Goal: Task Accomplishment & Management: Manage account settings

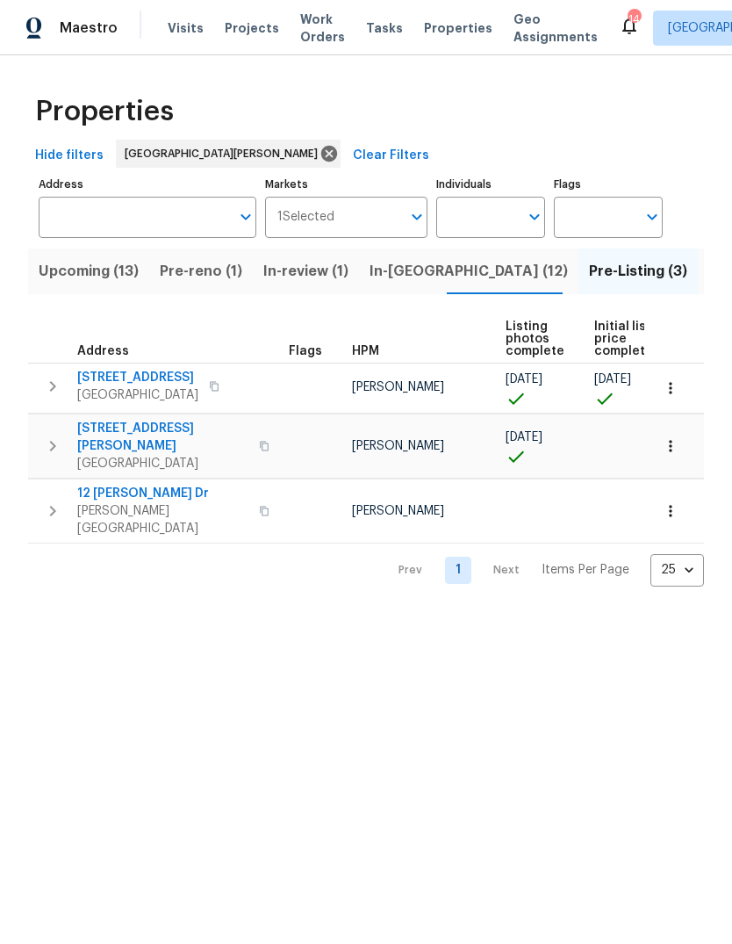
click at [398, 285] on button "In-reno (12)" at bounding box center [469, 272] width 220 height 46
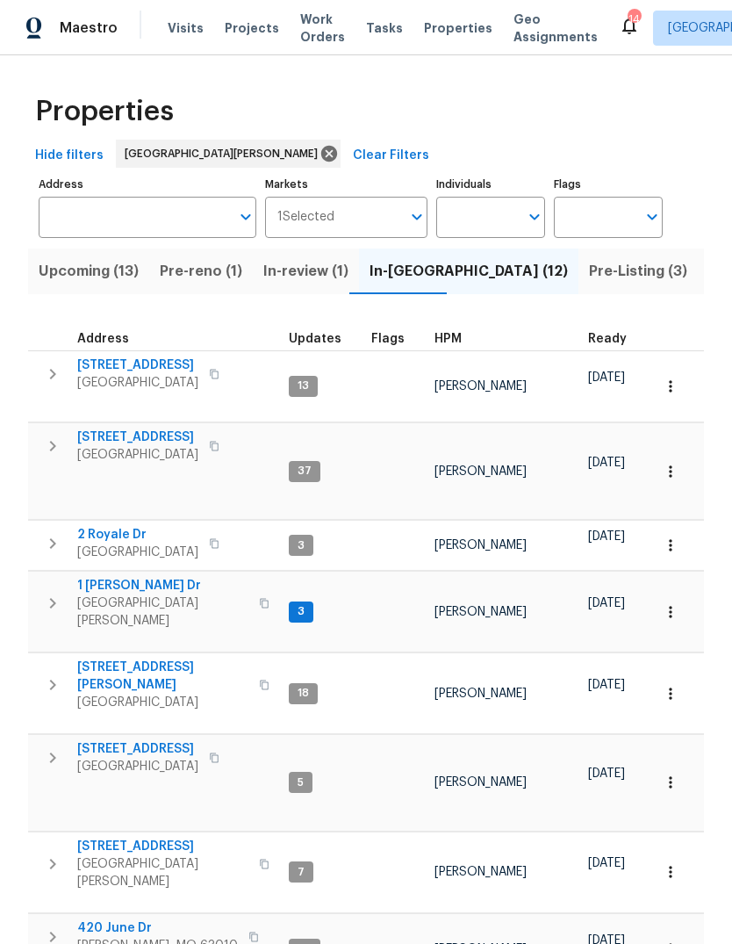
click at [443, 339] on span "HPM" at bounding box center [448, 339] width 27 height 12
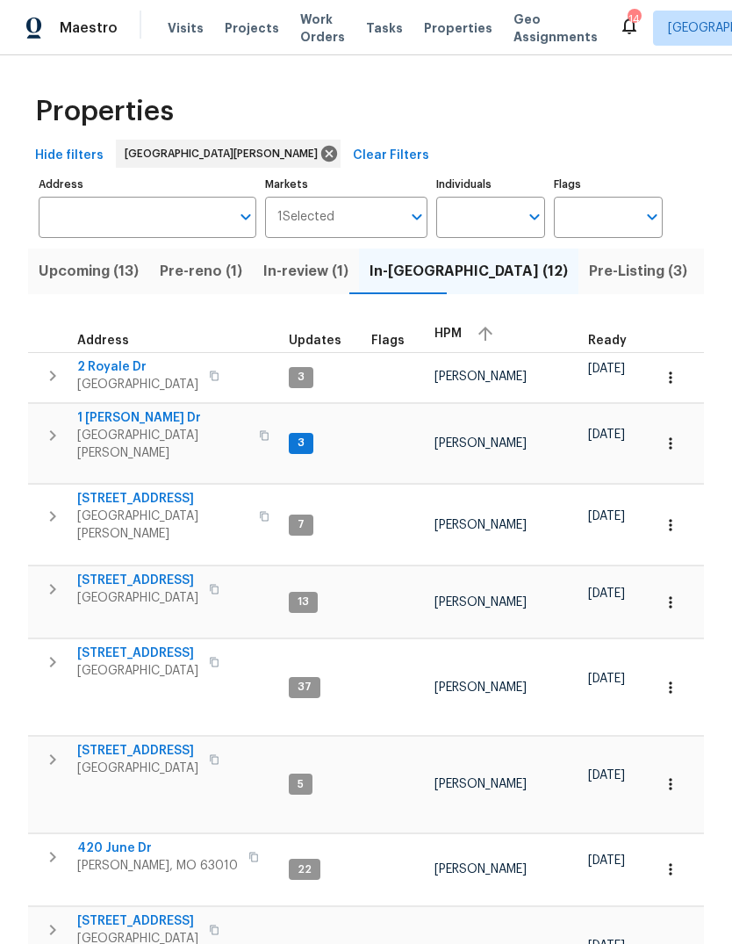
click at [456, 340] on span "HPM" at bounding box center [448, 334] width 27 height 12
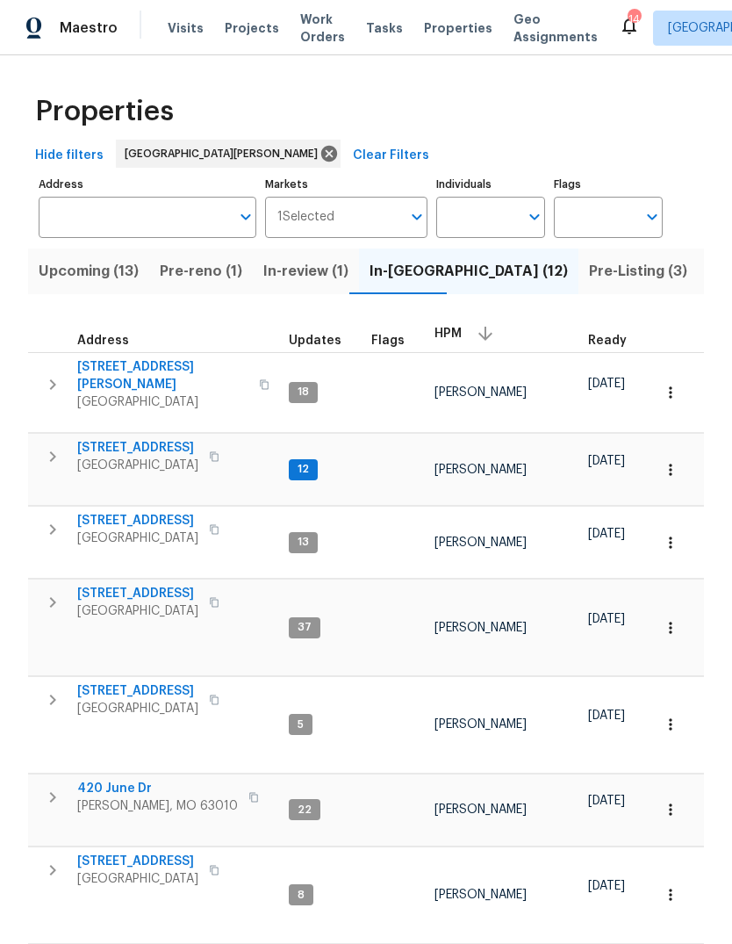
click at [170, 393] on span "[GEOGRAPHIC_DATA]" at bounding box center [162, 402] width 171 height 18
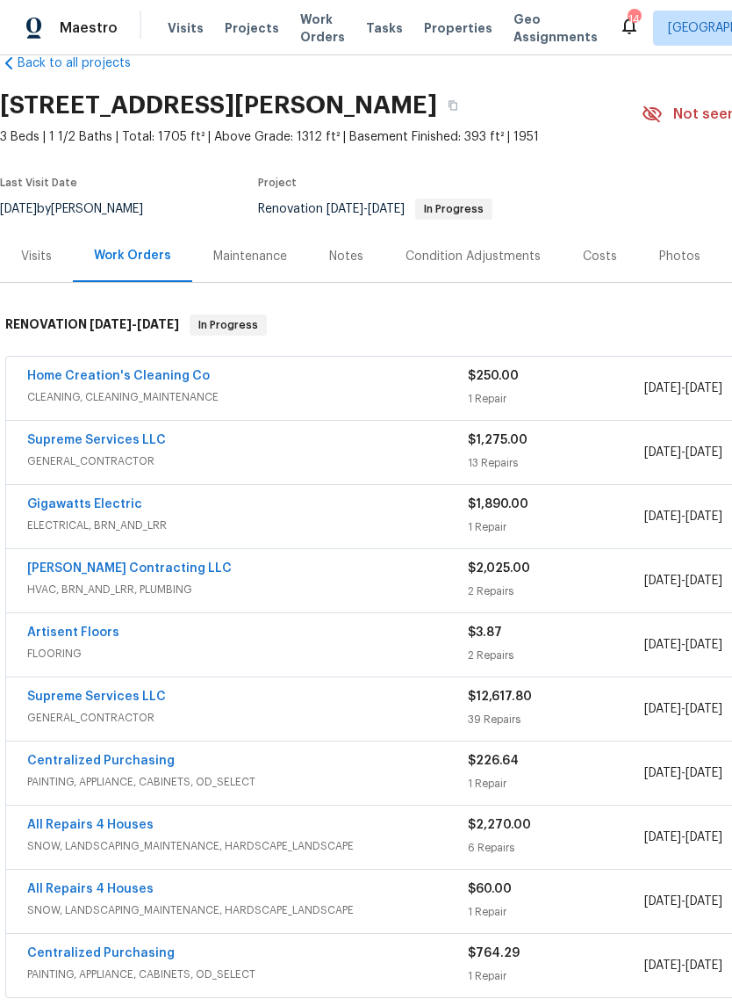
scroll to position [34, 0]
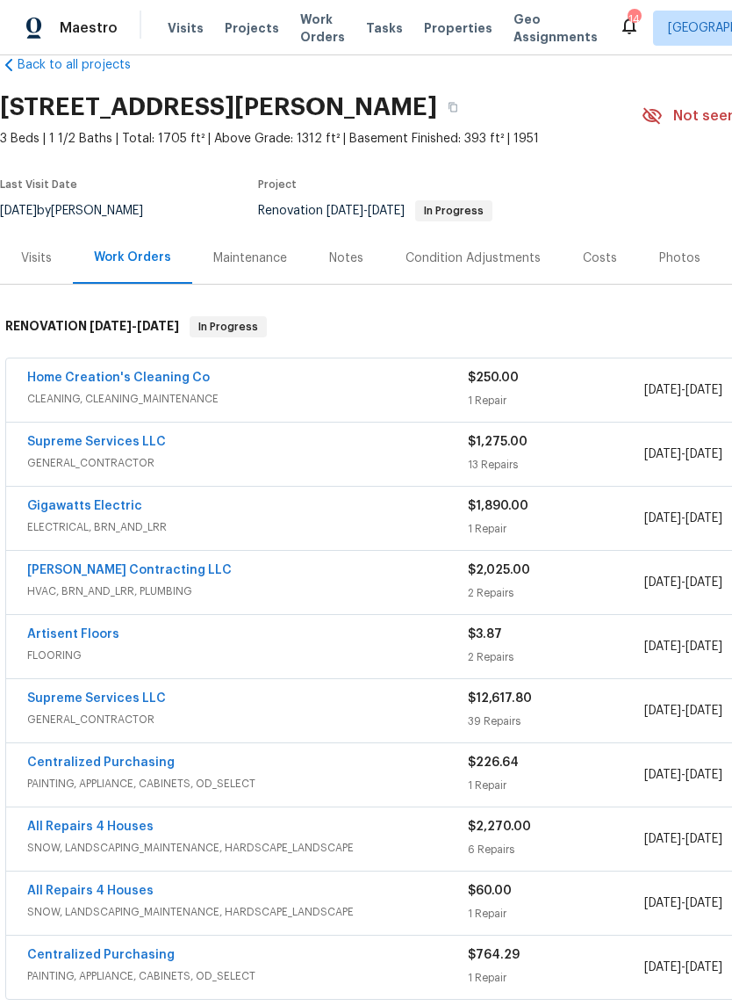
click at [136, 446] on link "Supreme Services LLC" at bounding box center [96, 442] width 139 height 12
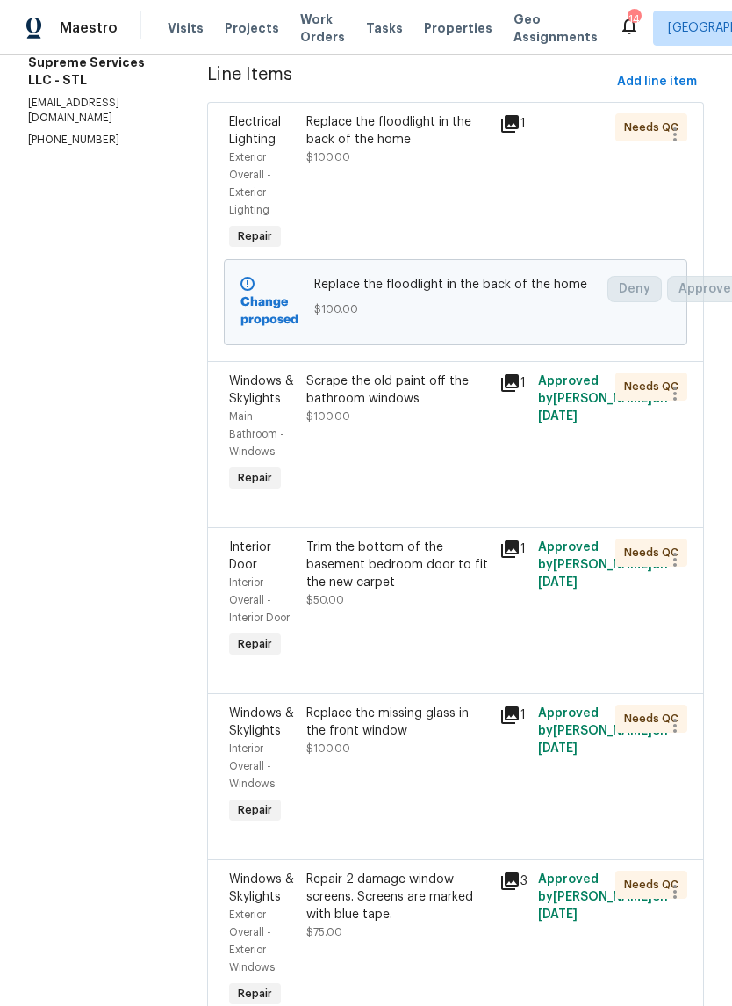
scroll to position [249, 0]
click at [402, 461] on div "Scrape the old paint off the bathroom windows $100.00" at bounding box center [397, 432] width 193 height 133
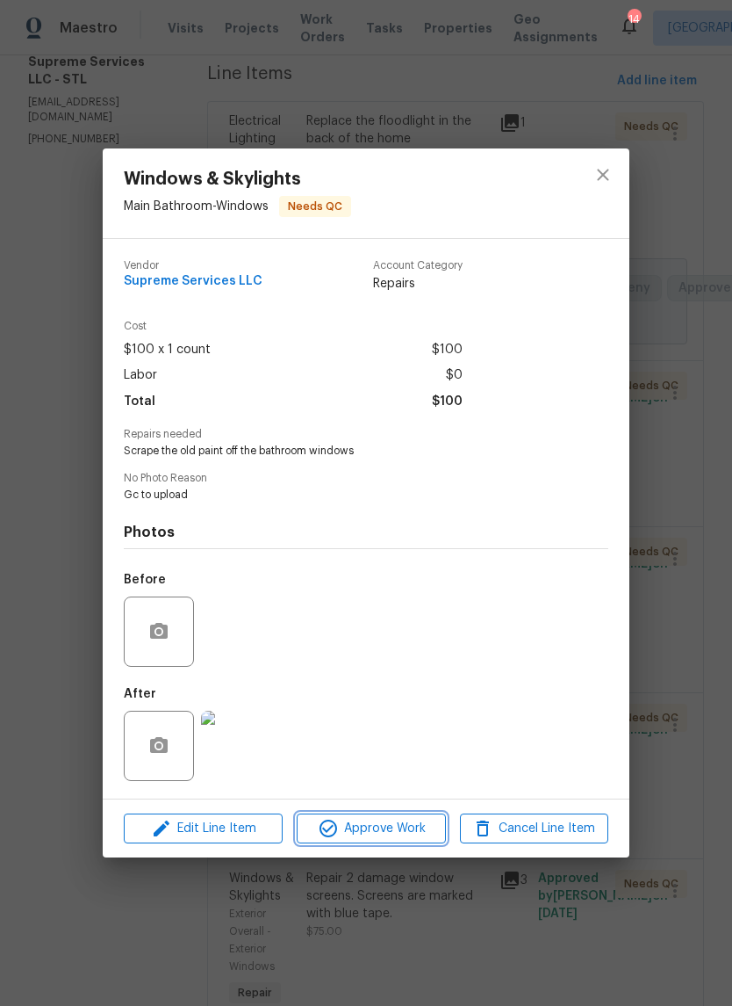
click at [408, 836] on span "Approve Work" at bounding box center [371, 829] width 138 height 22
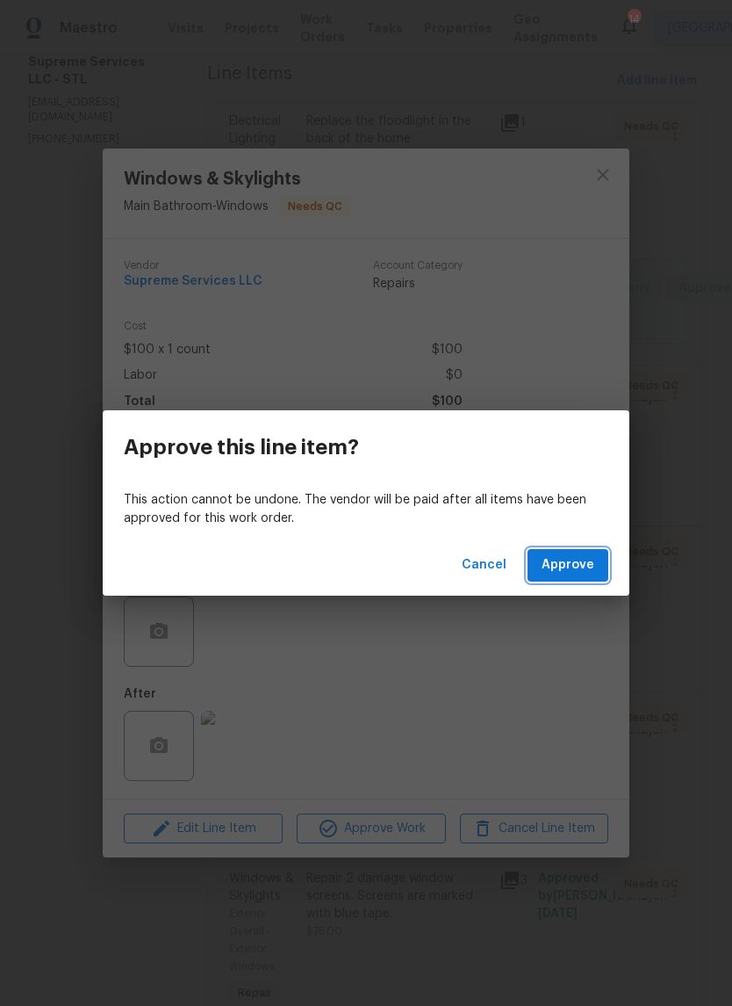
click at [585, 567] on span "Approve" at bounding box center [568, 565] width 53 height 22
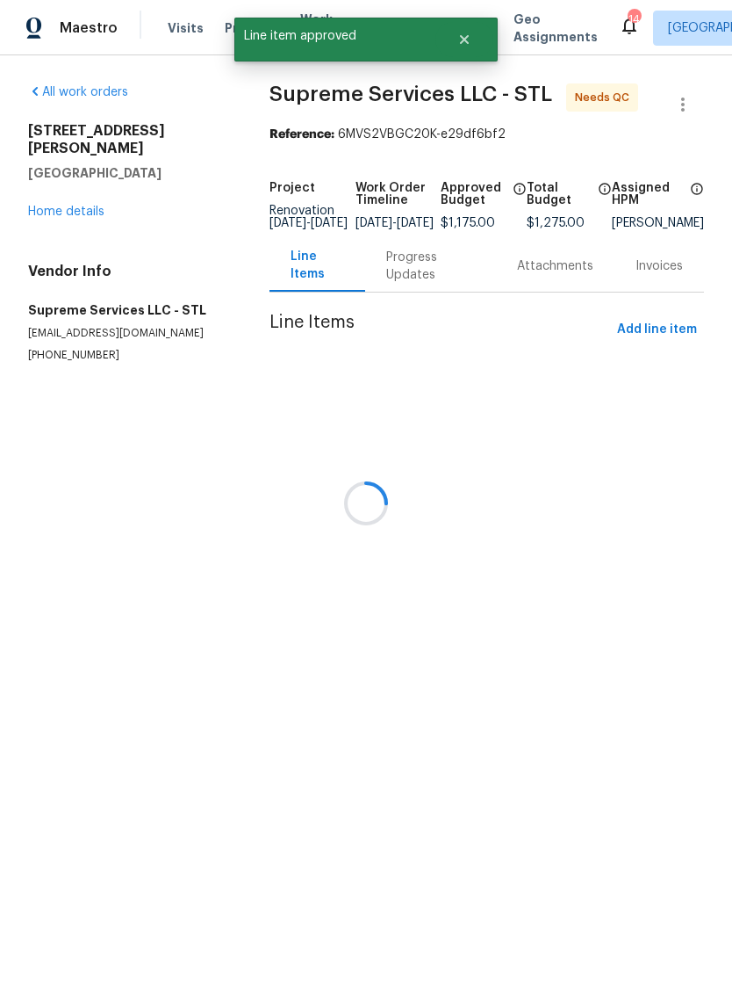
scroll to position [0, 0]
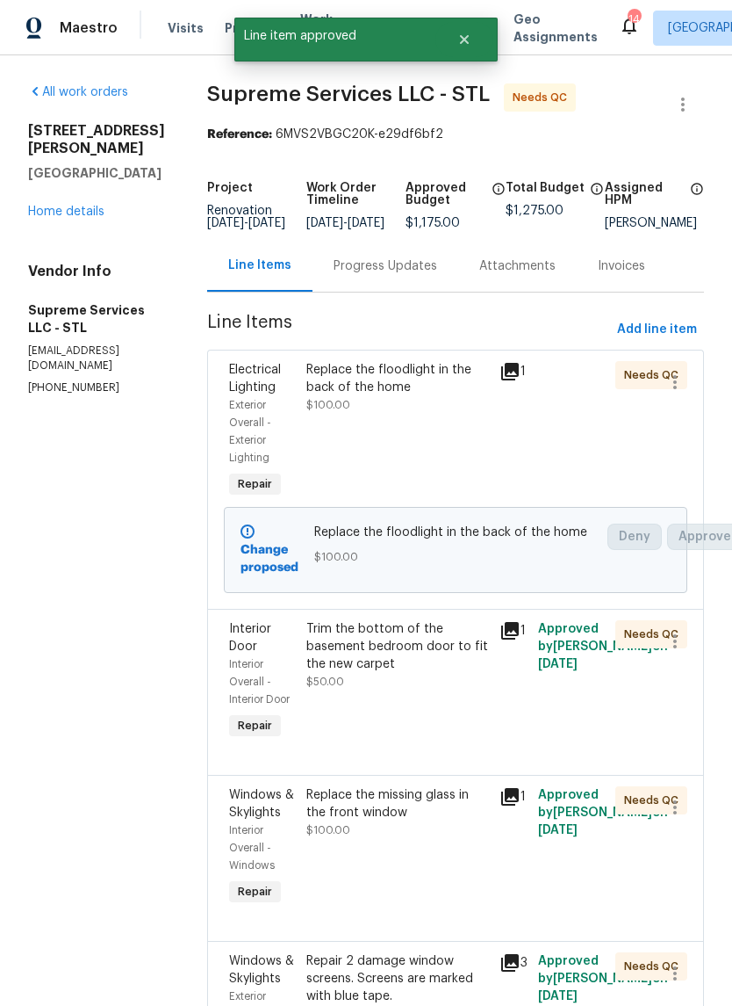
click at [424, 673] on div "Trim the bottom of the basement bedroom door to fit the new carpet" at bounding box center [398, 646] width 183 height 53
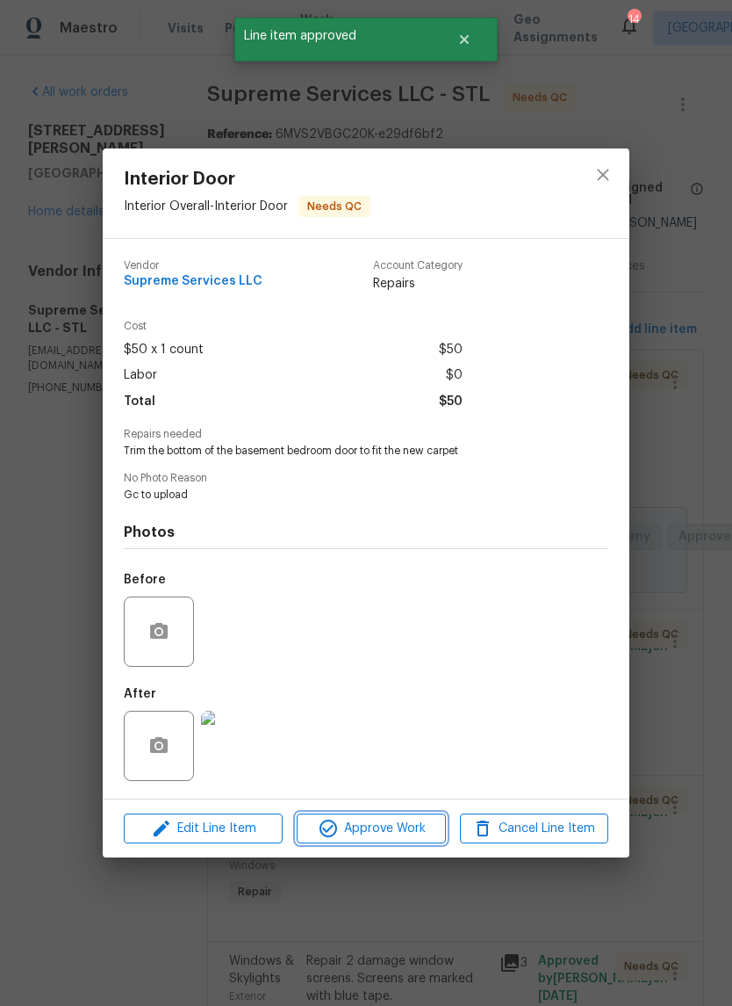
click at [403, 834] on span "Approve Work" at bounding box center [371, 829] width 138 height 22
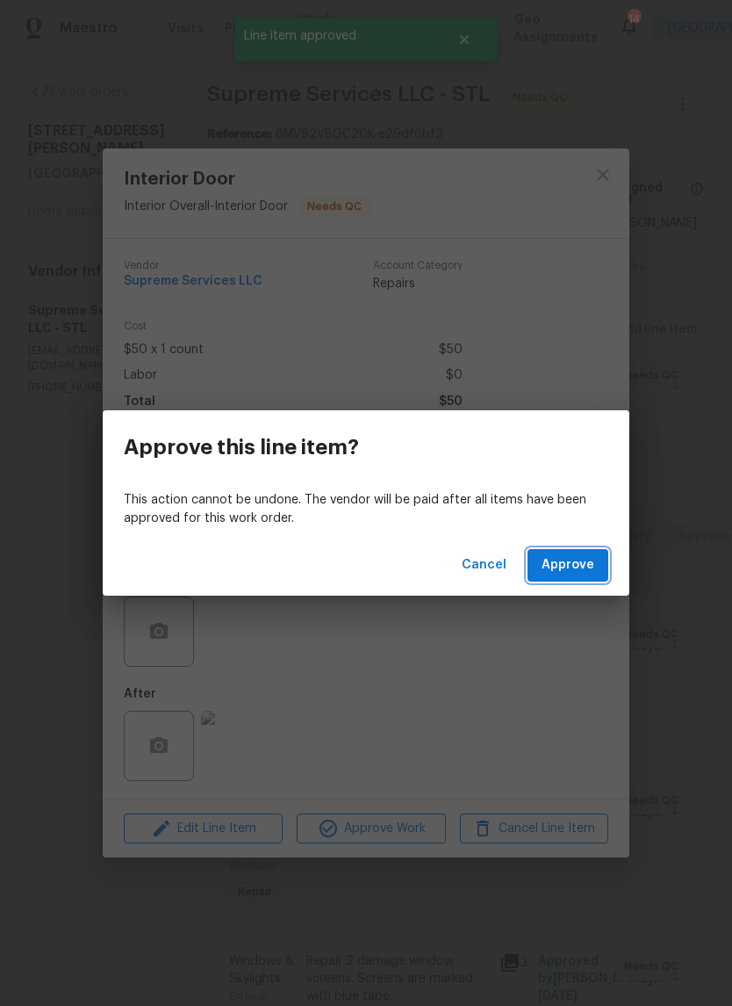
click at [601, 579] on button "Approve" at bounding box center [568, 565] width 81 height 32
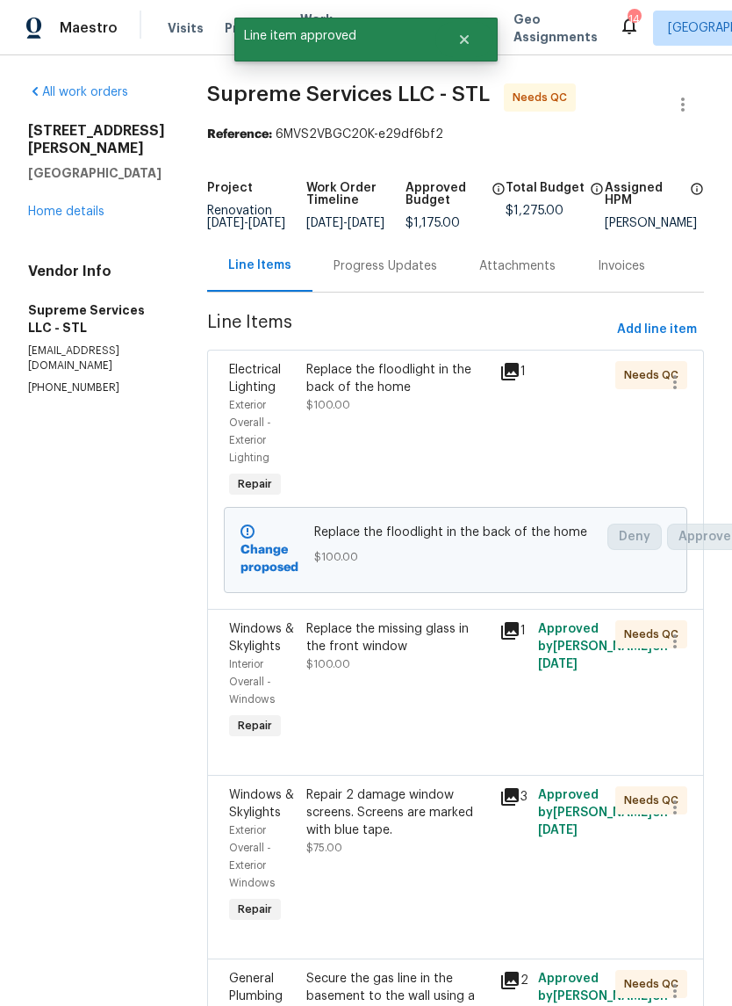
click at [428, 673] on div "Replace the missing glass in the front window $100.00" at bounding box center [398, 646] width 183 height 53
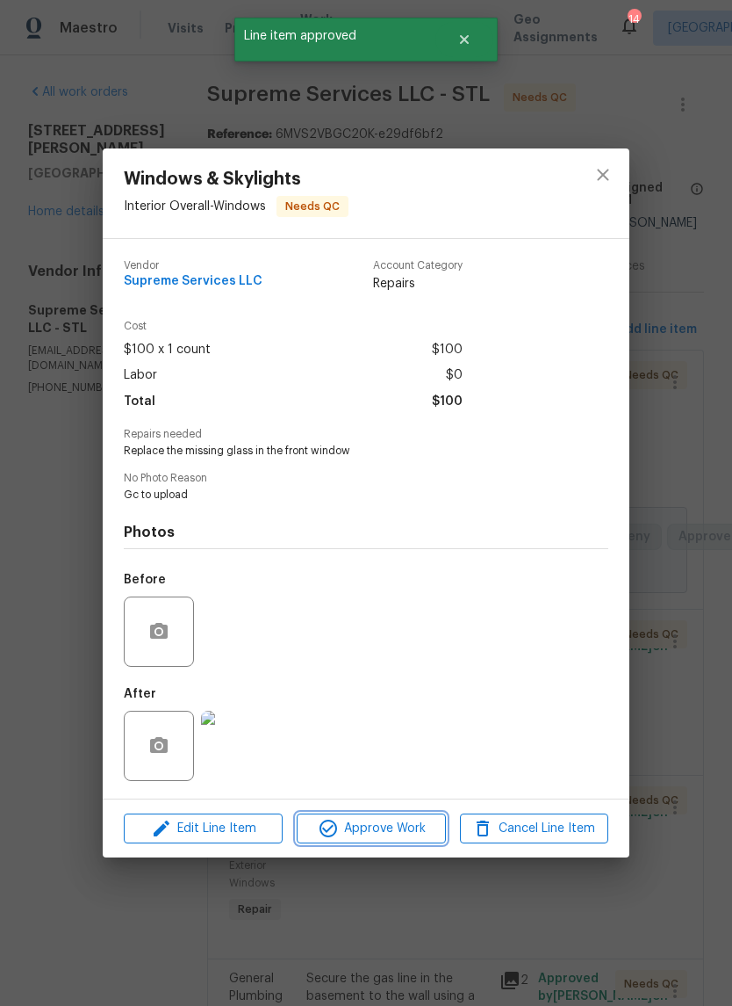
click at [405, 836] on span "Approve Work" at bounding box center [371, 829] width 138 height 22
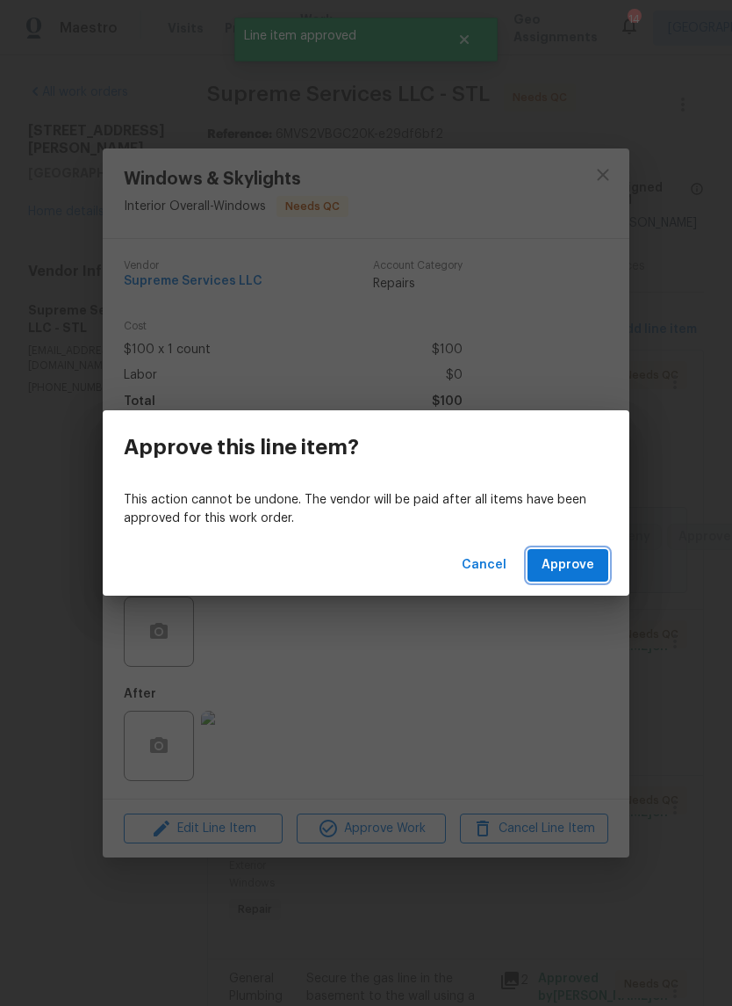
click at [608, 574] on button "Approve" at bounding box center [568, 565] width 81 height 32
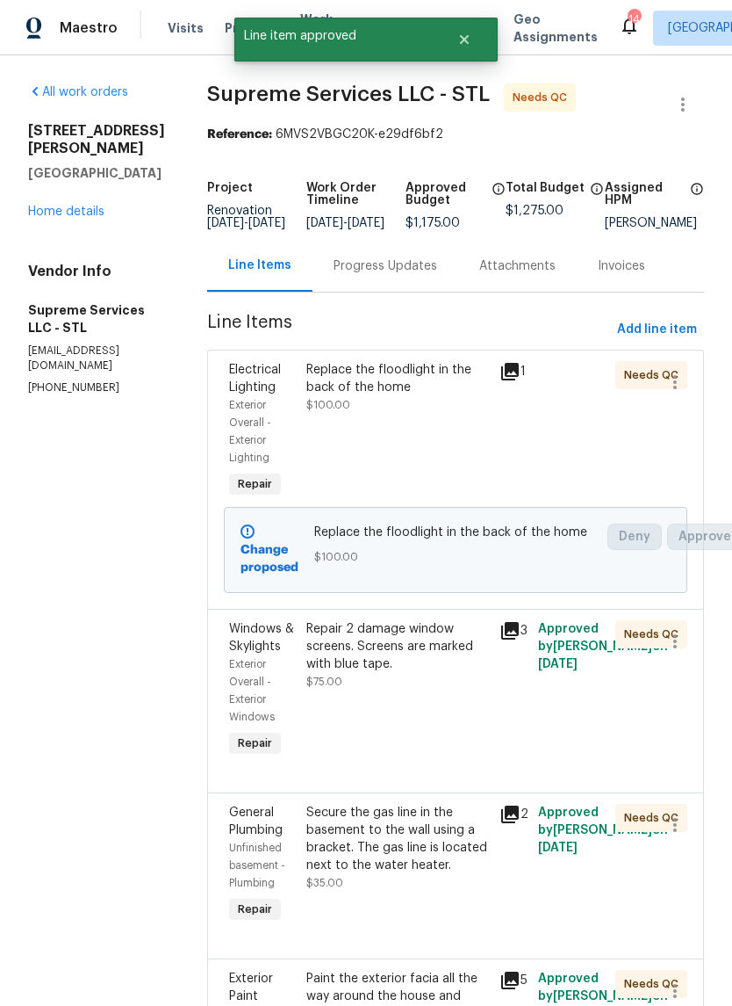
click at [439, 690] on div "Repair 2 damage window screens. Screens are marked with blue tape. $75.00" at bounding box center [398, 655] width 183 height 70
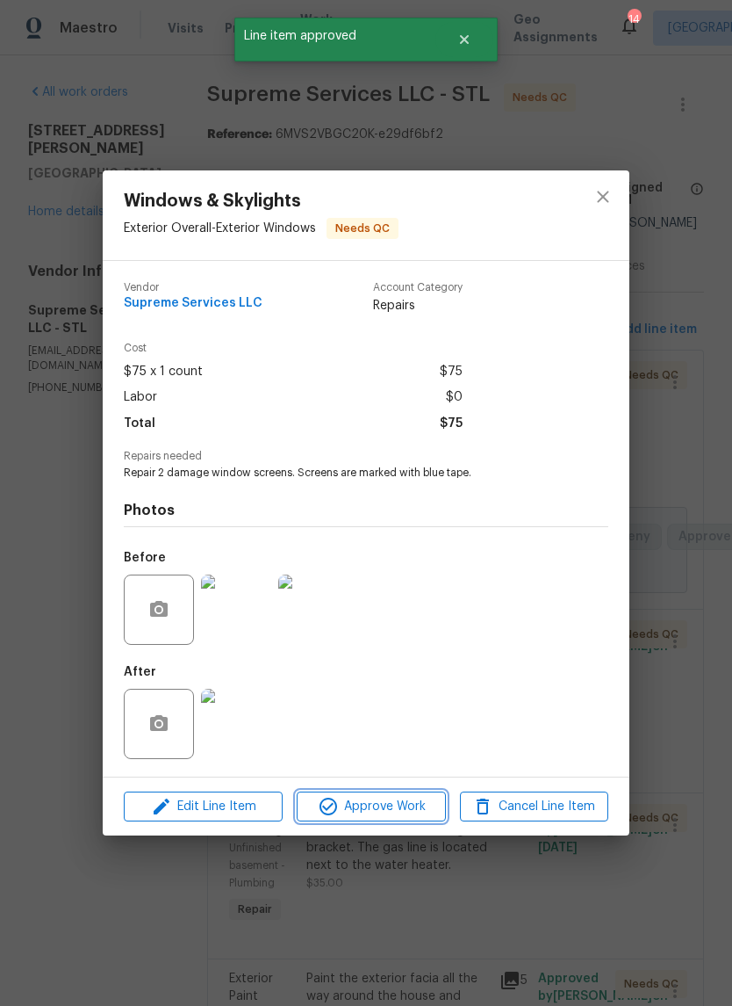
click at [396, 805] on span "Approve Work" at bounding box center [371, 807] width 138 height 22
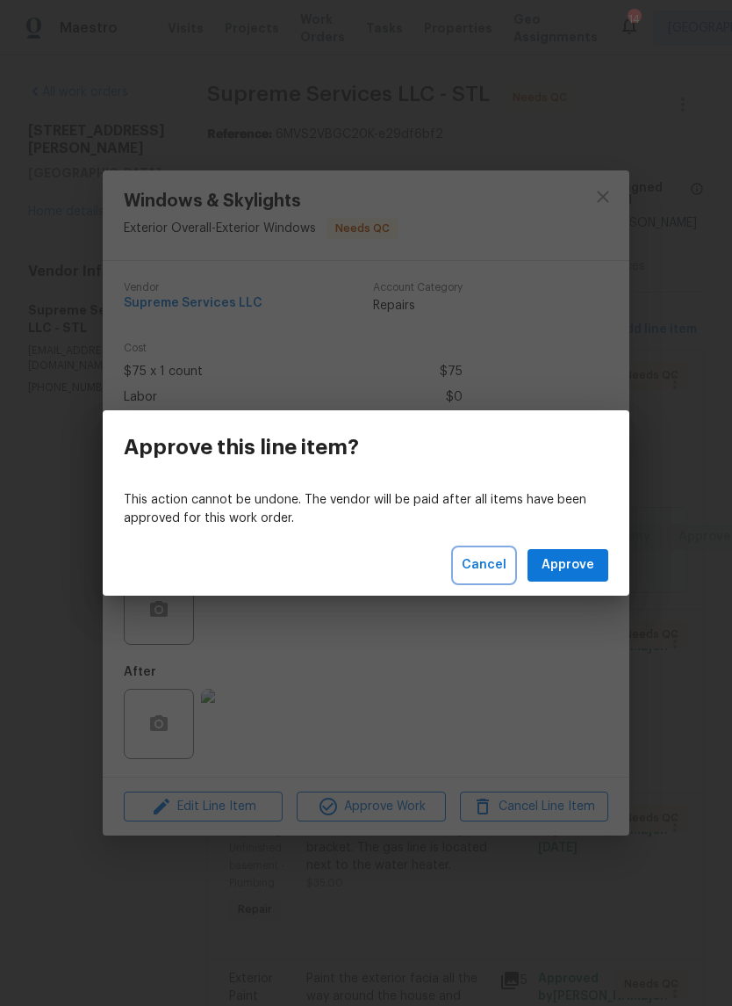
click at [507, 568] on span "Cancel" at bounding box center [484, 565] width 45 height 22
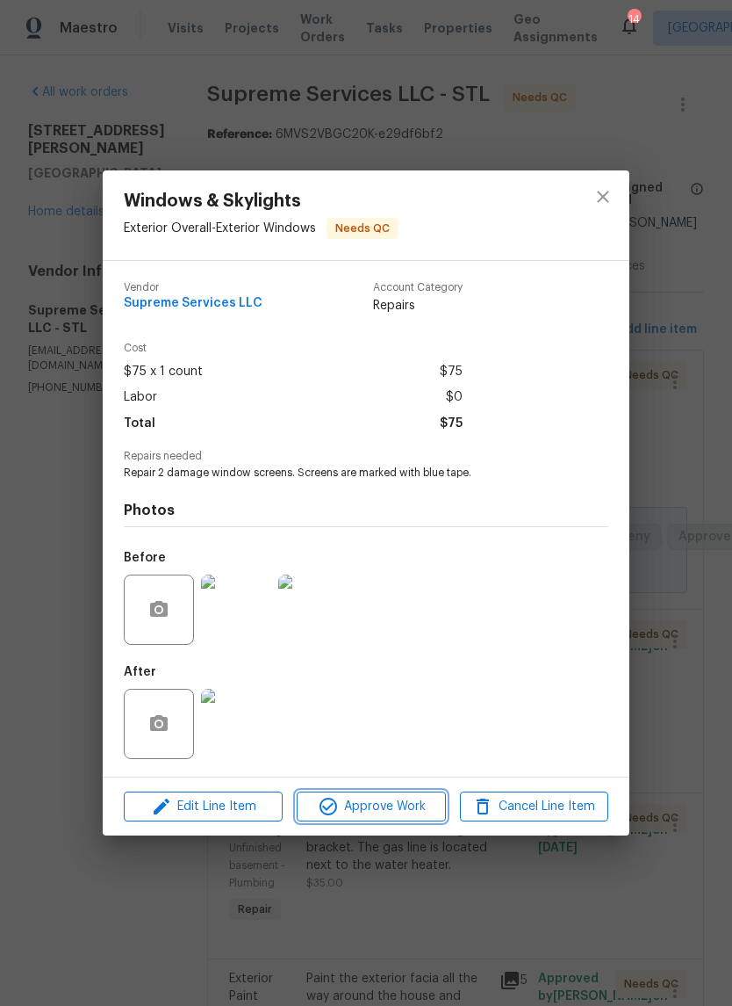
click at [399, 822] on button "Approve Work" at bounding box center [371, 806] width 148 height 31
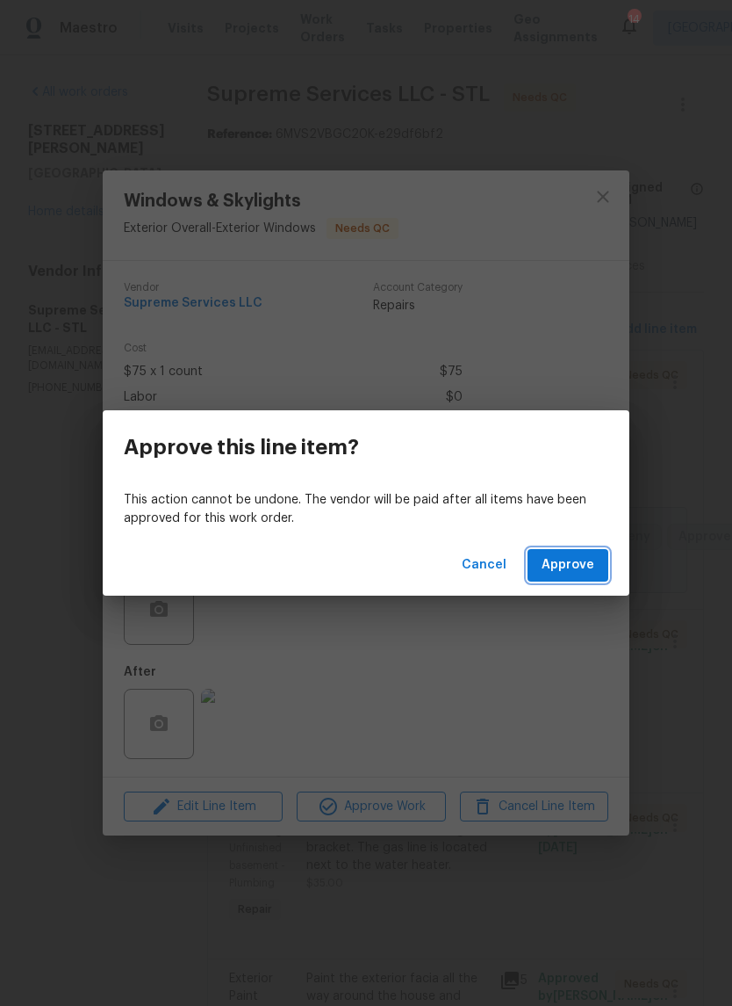
click at [579, 571] on span "Approve" at bounding box center [568, 565] width 53 height 22
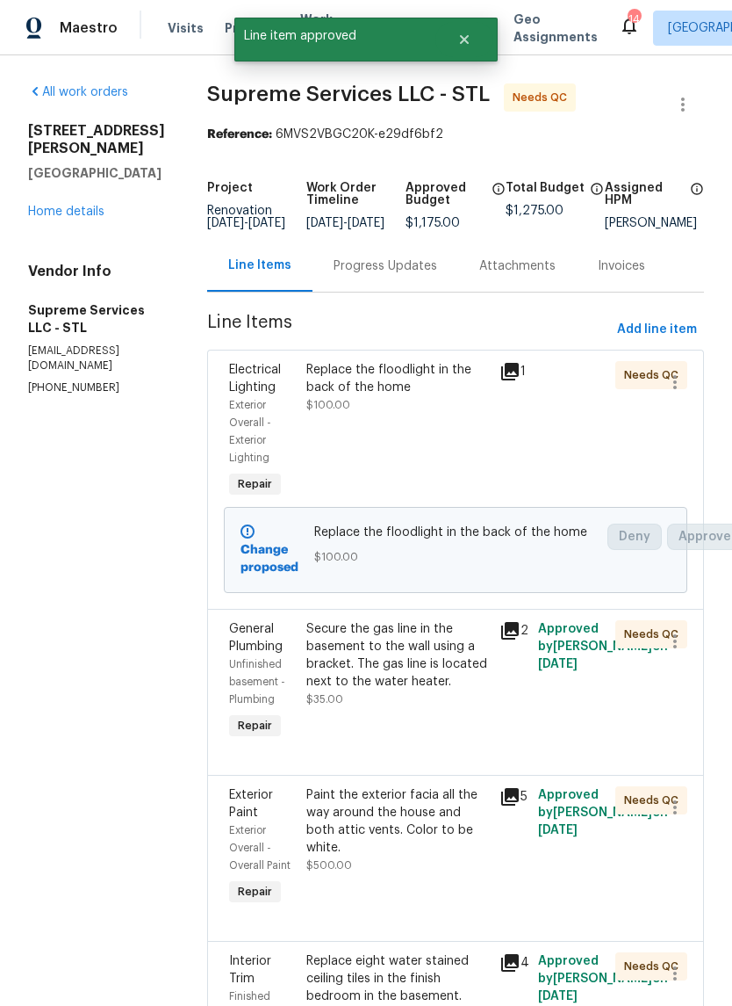
click at [430, 690] on div "Secure the gas line in the basement to the wall using a bracket. The gas line i…" at bounding box center [398, 655] width 183 height 70
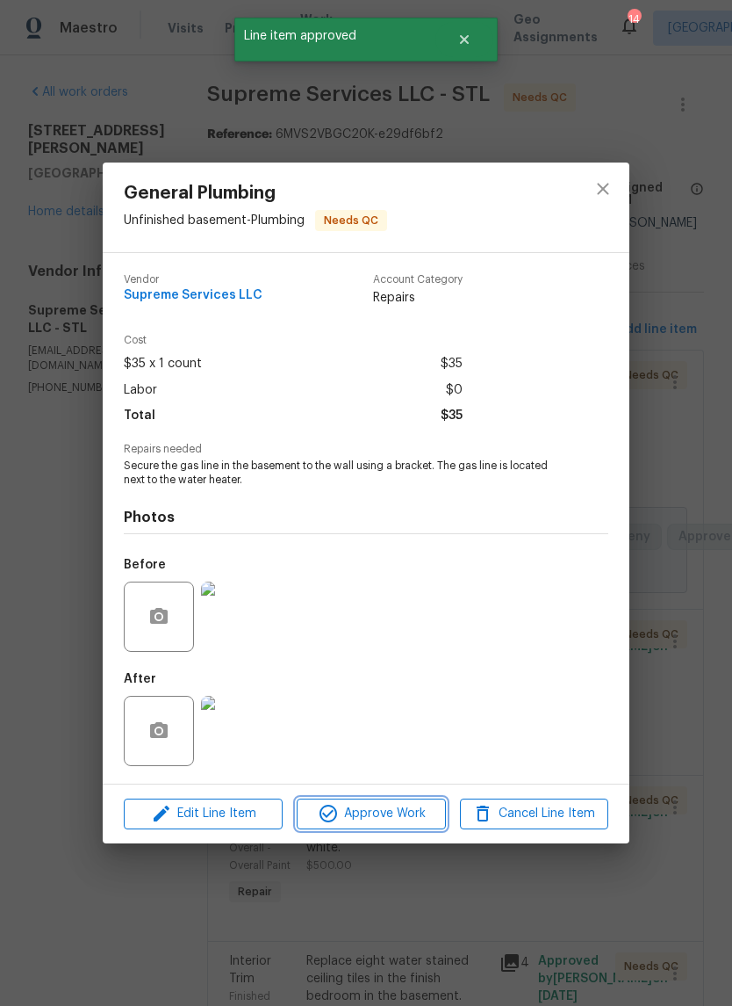
click at [404, 825] on span "Approve Work" at bounding box center [371, 814] width 138 height 22
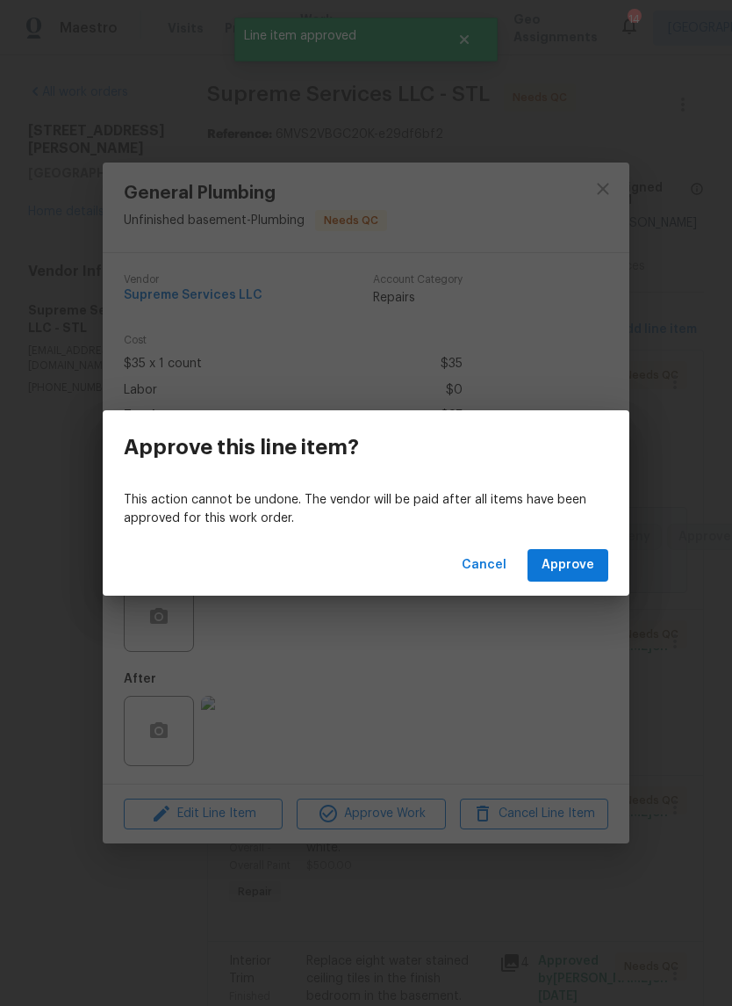
click at [597, 565] on button "Approve" at bounding box center [568, 565] width 81 height 32
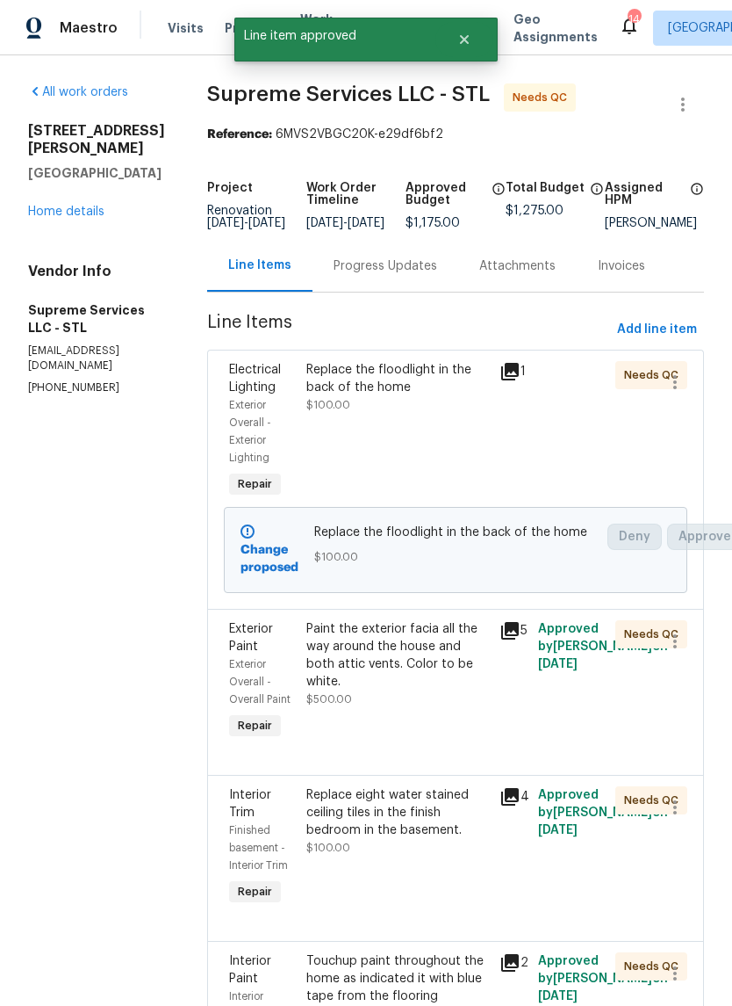
click at [428, 701] on div "Paint the exterior facia all the way around the house and both attic vents. Col…" at bounding box center [398, 664] width 183 height 88
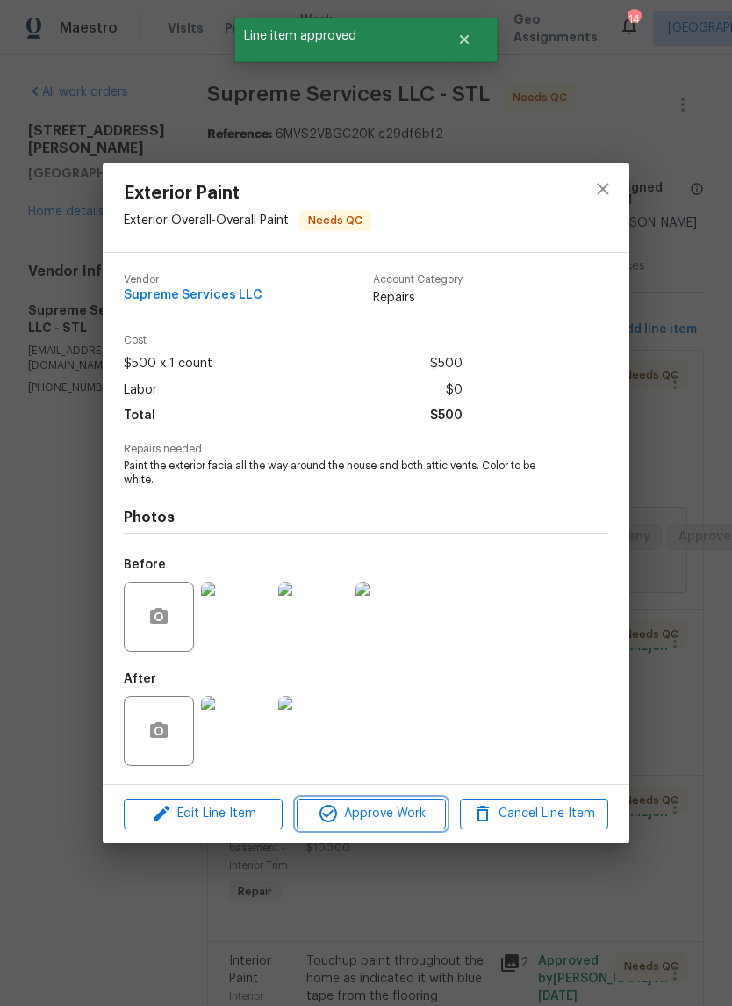
click at [415, 824] on span "Approve Work" at bounding box center [371, 814] width 138 height 22
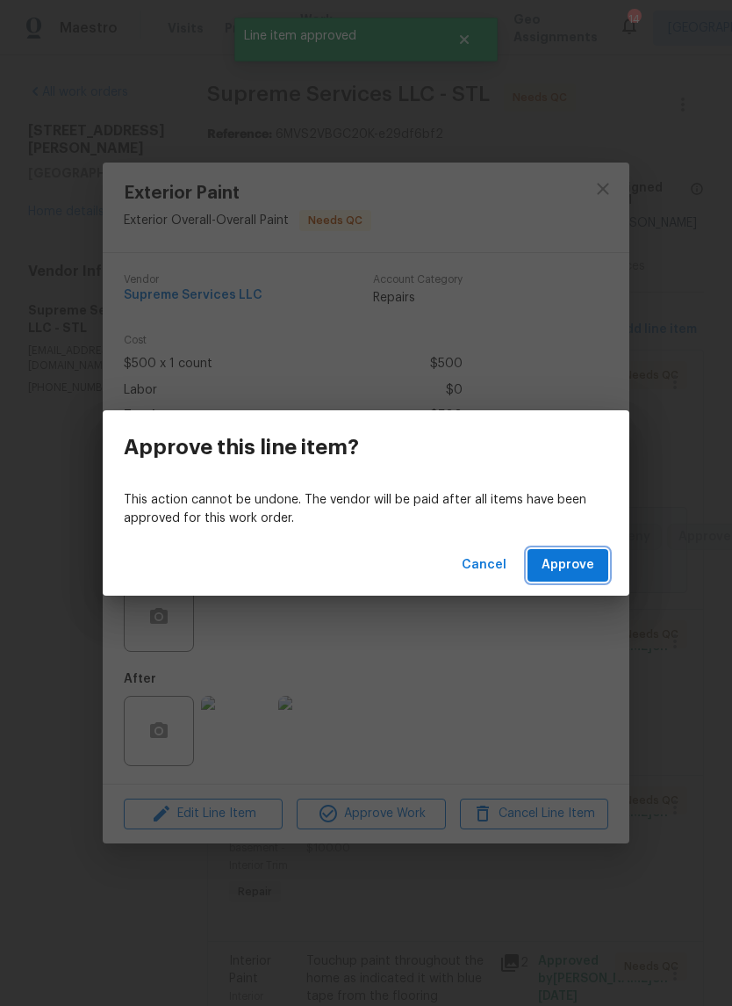
click at [600, 568] on button "Approve" at bounding box center [568, 565] width 81 height 32
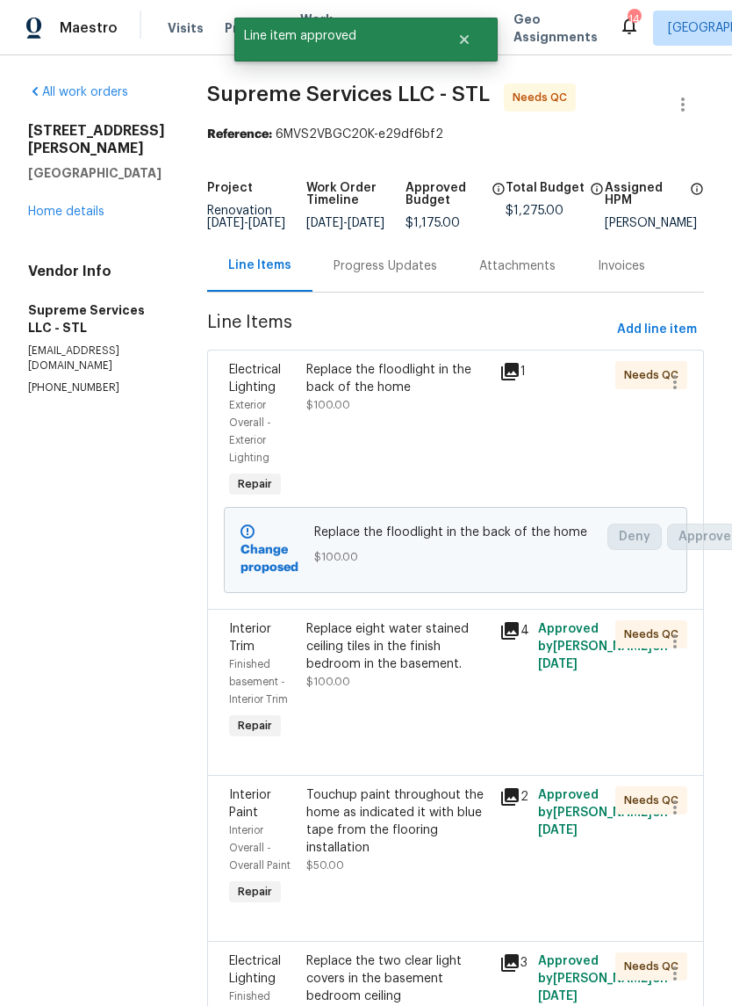
click at [427, 710] on div "Replace eight water stained ceiling tiles in the finish bedroom in the basement…" at bounding box center [397, 681] width 193 height 133
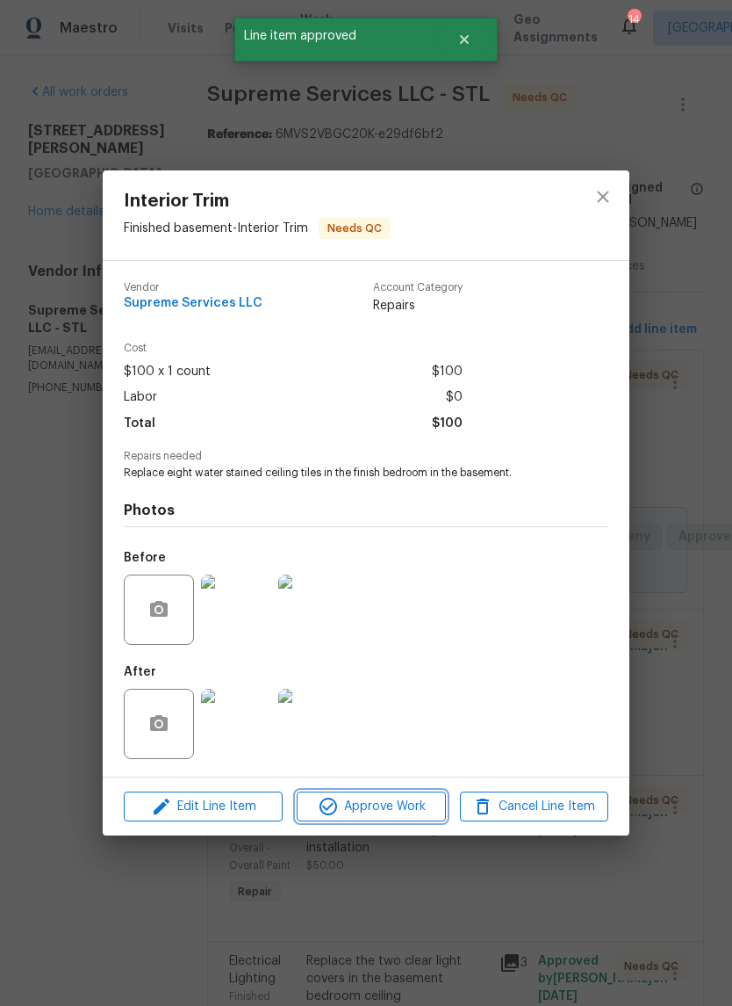
click at [414, 812] on span "Approve Work" at bounding box center [371, 807] width 138 height 22
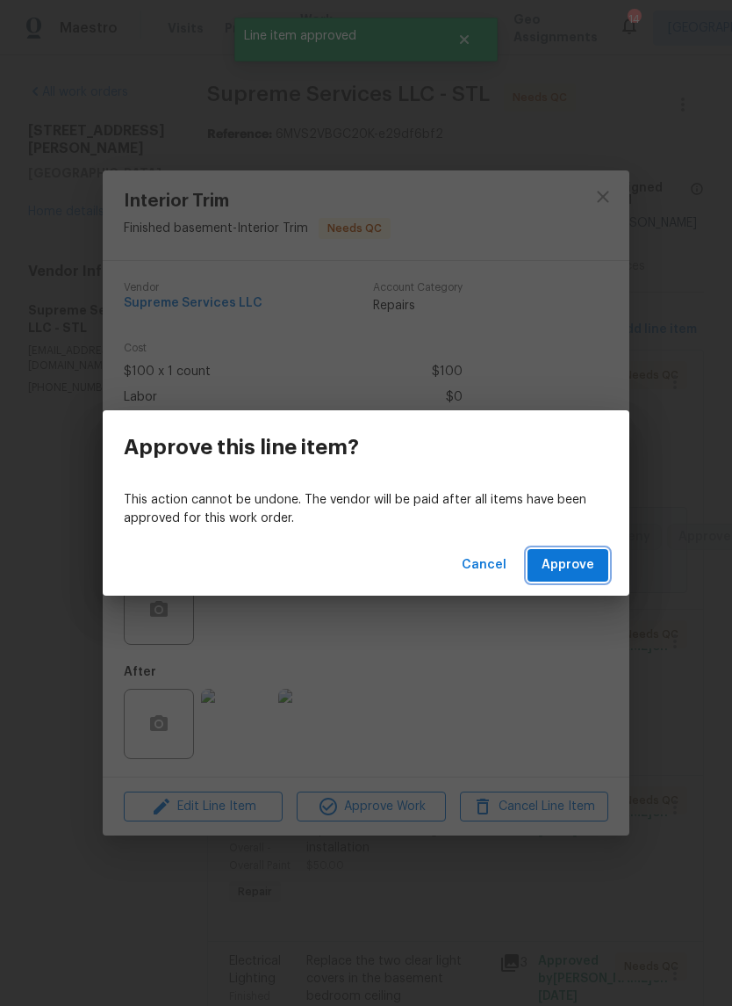
click at [607, 566] on button "Approve" at bounding box center [568, 565] width 81 height 32
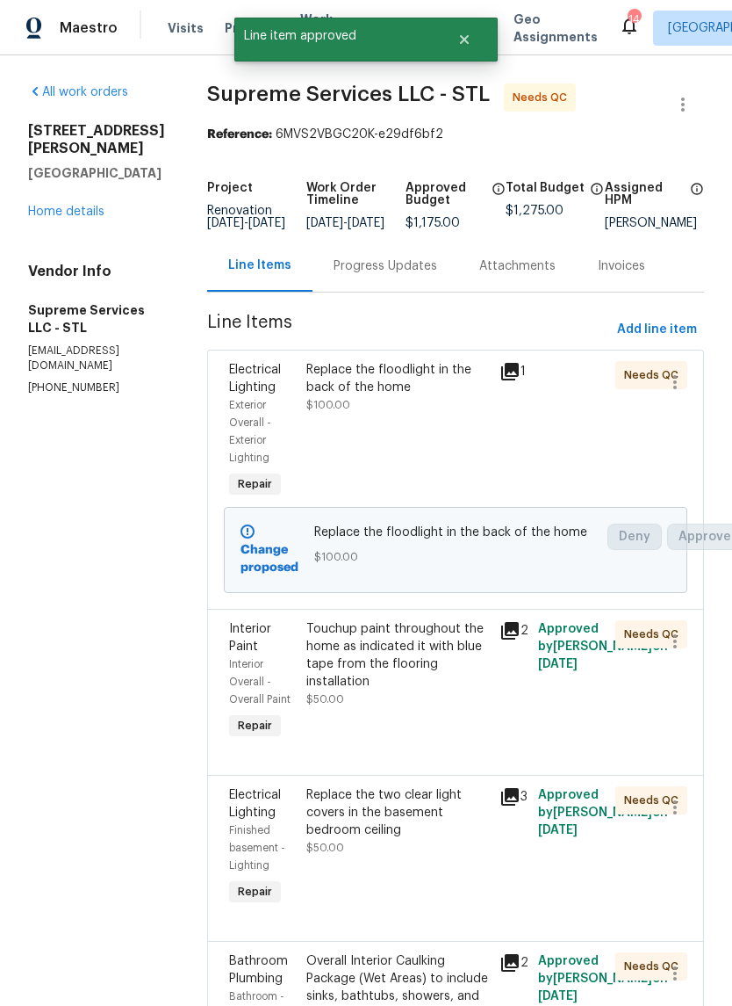
click at [419, 690] on div "Touchup paint throughout the home as indicated it with blue tape from the floor…" at bounding box center [398, 655] width 183 height 70
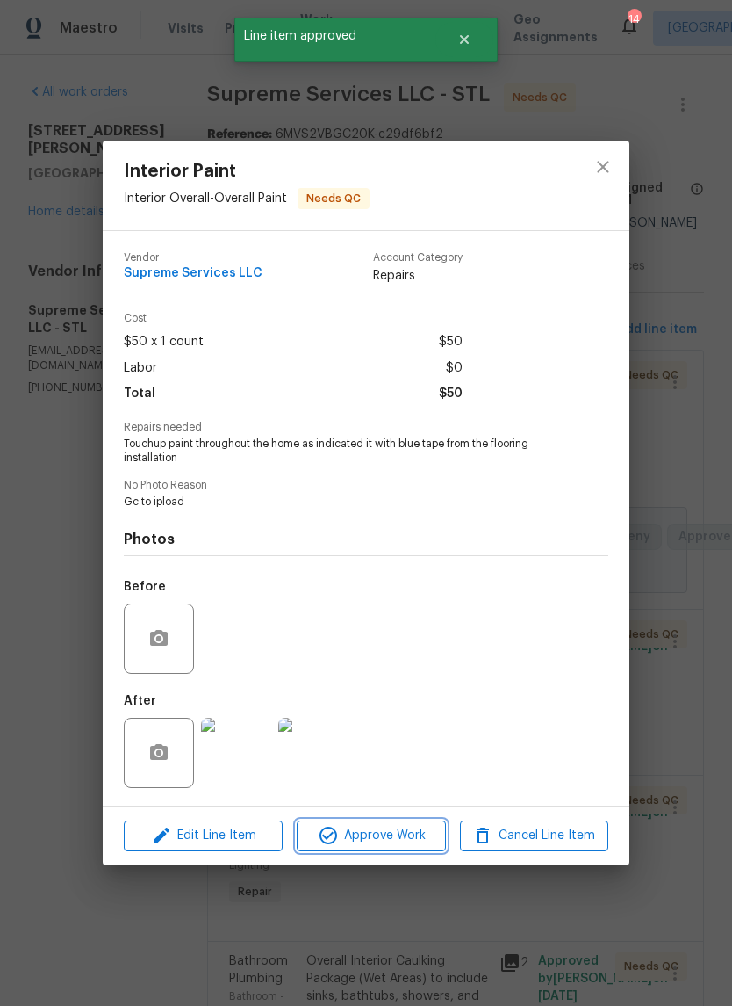
click at [385, 848] on button "Approve Work" at bounding box center [371, 835] width 148 height 31
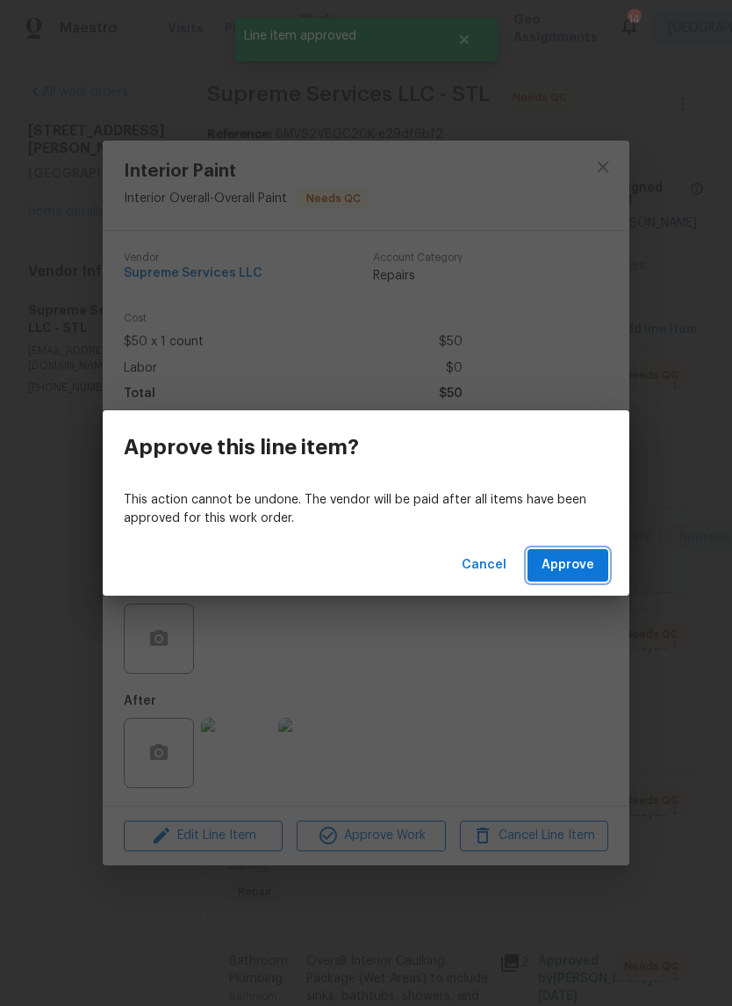
click at [578, 578] on button "Approve" at bounding box center [568, 565] width 81 height 32
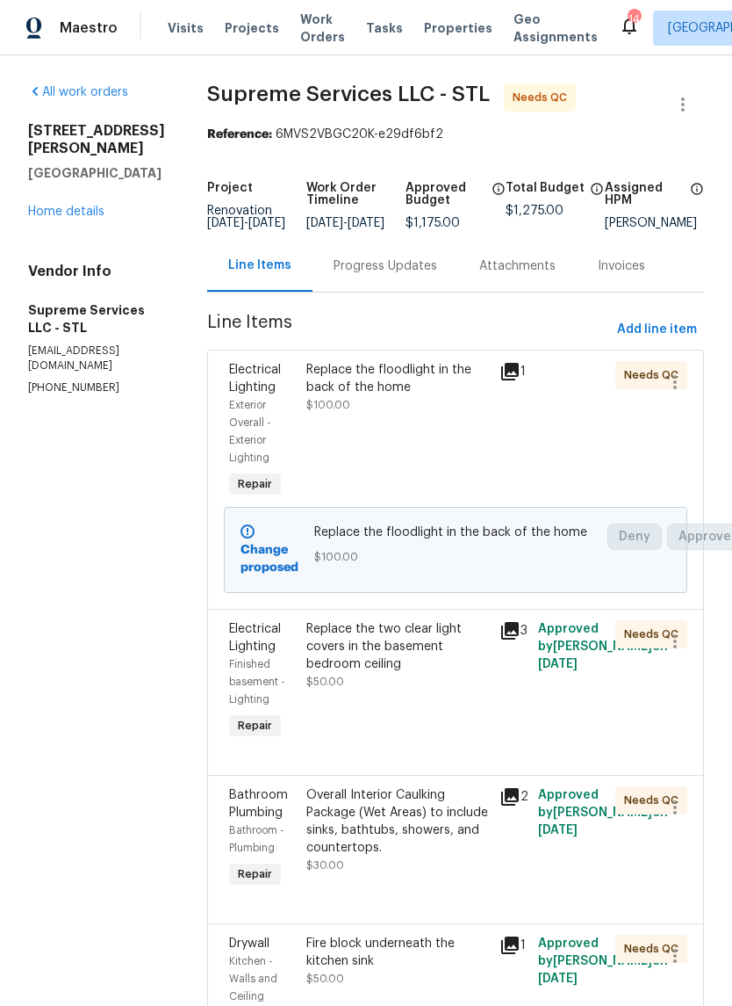
click at [412, 673] on div "Replace the two clear light covers in the basement bedroom ceiling" at bounding box center [398, 646] width 183 height 53
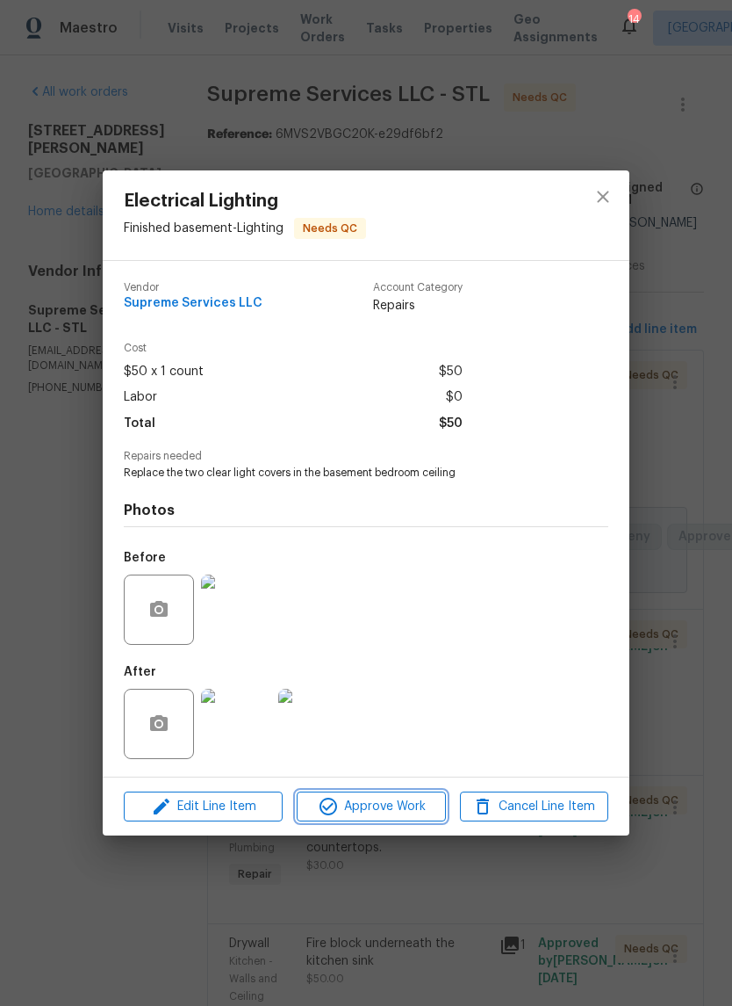
click at [402, 818] on span "Approve Work" at bounding box center [371, 807] width 138 height 22
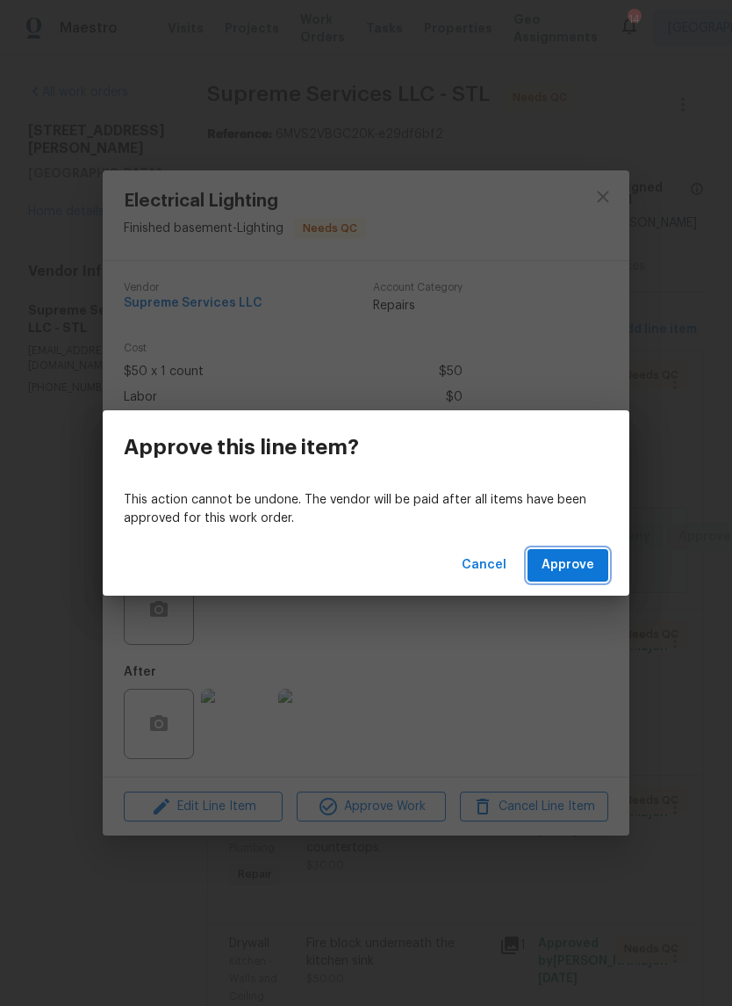
click at [570, 576] on button "Approve" at bounding box center [568, 565] width 81 height 32
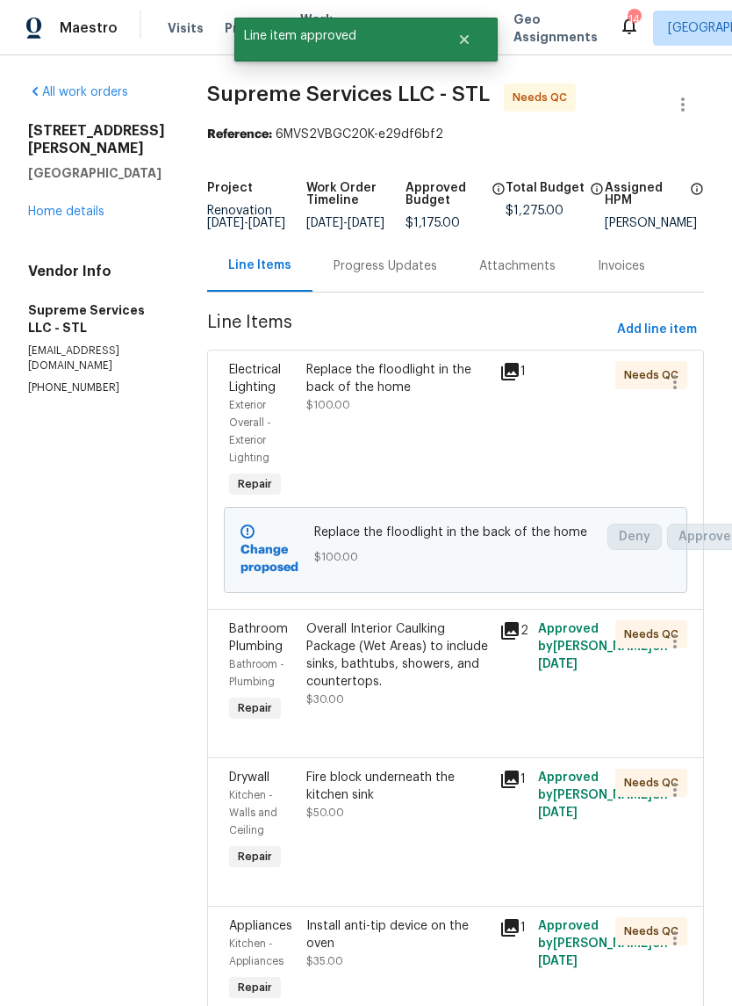
click at [428, 690] on div "Overall Interior Caulking Package (Wet Areas) to include sinks, bathtubs, showe…" at bounding box center [398, 655] width 183 height 70
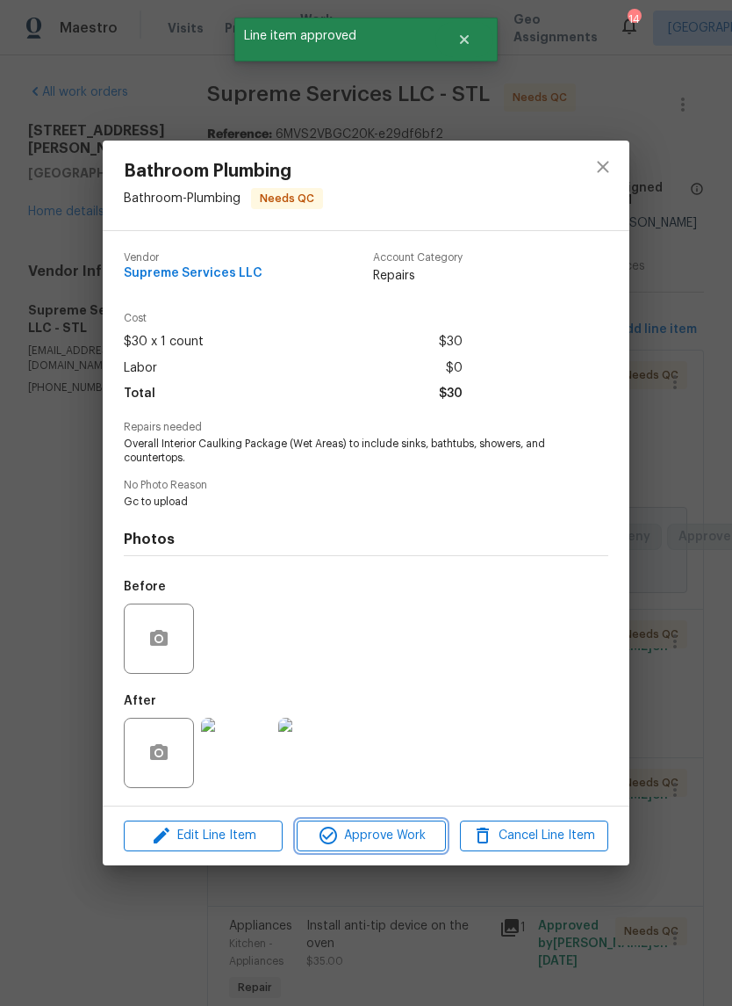
click at [393, 851] on button "Approve Work" at bounding box center [371, 835] width 148 height 31
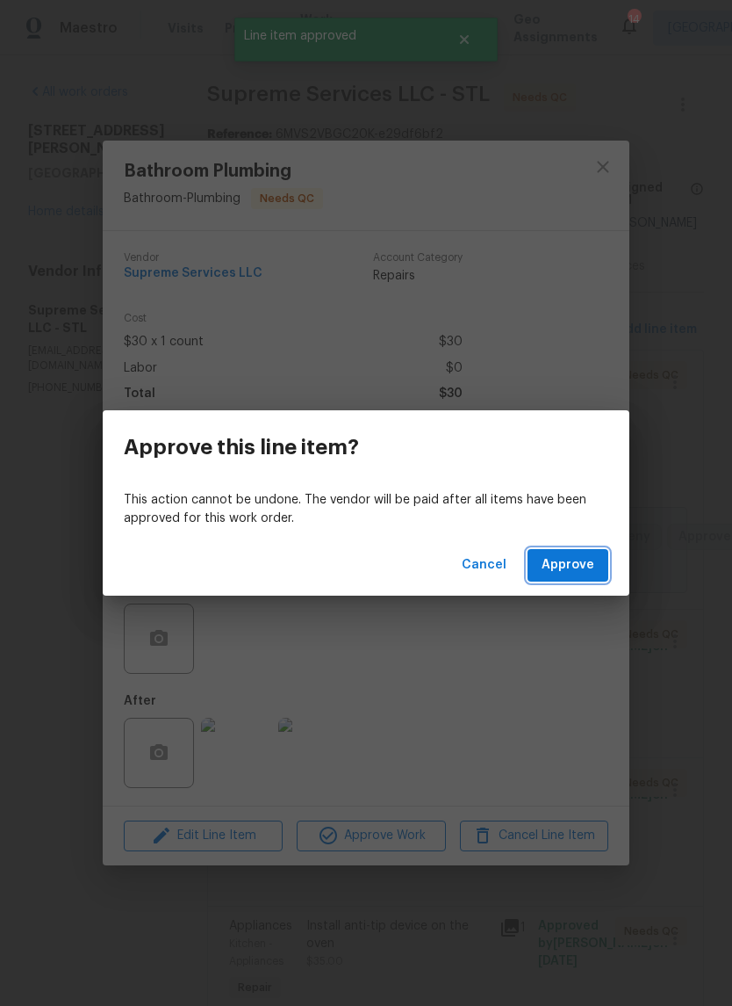
click at [592, 575] on span "Approve" at bounding box center [568, 565] width 53 height 22
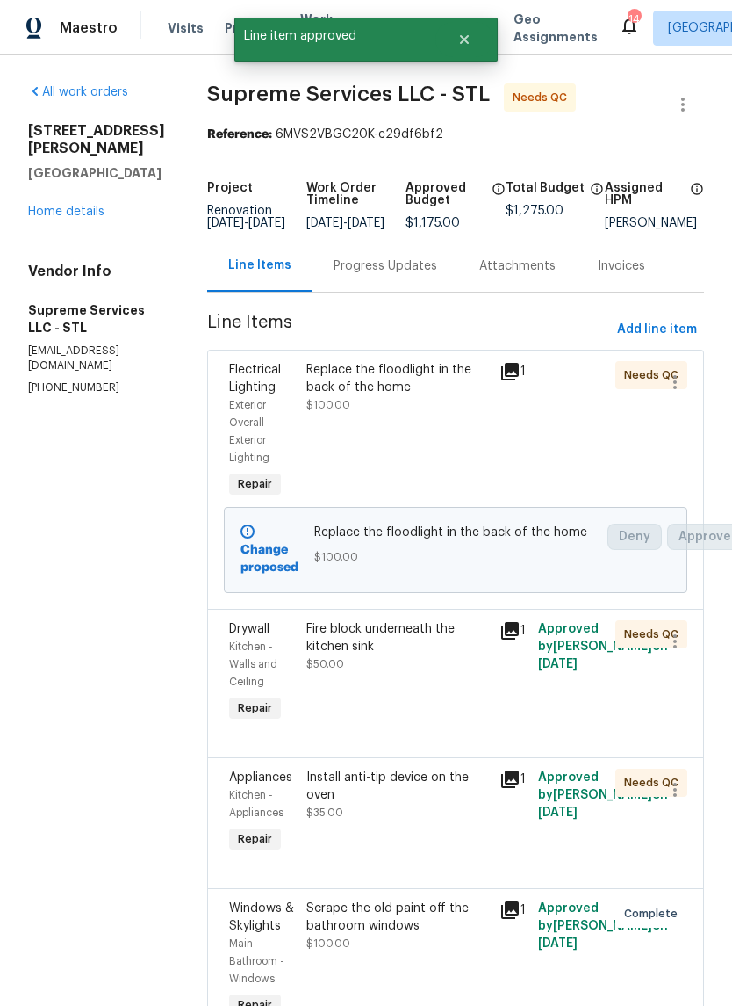
click at [416, 708] on div "Fire block underneath the kitchen sink $50.00" at bounding box center [397, 673] width 193 height 116
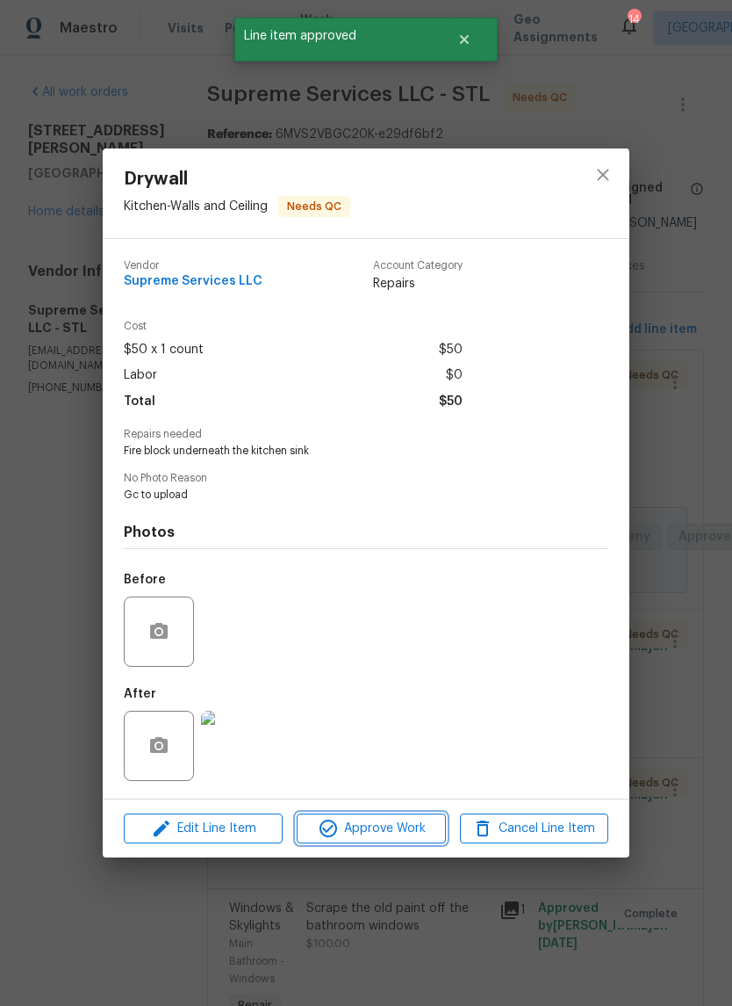
click at [398, 844] on button "Approve Work" at bounding box center [371, 828] width 148 height 31
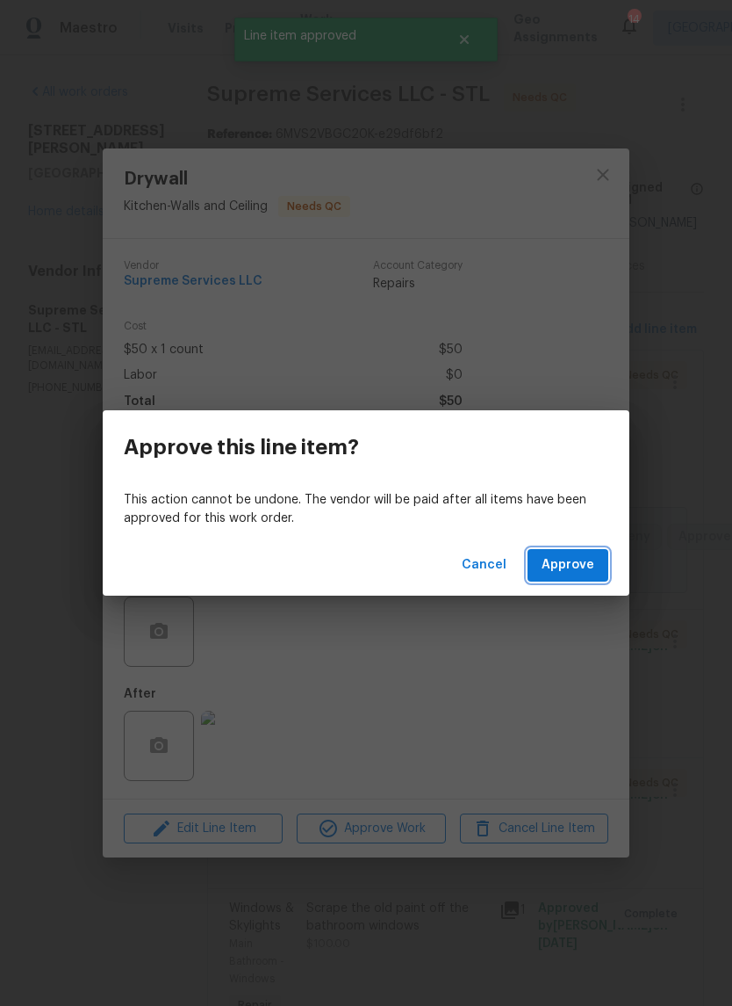
click at [600, 571] on button "Approve" at bounding box center [568, 565] width 81 height 32
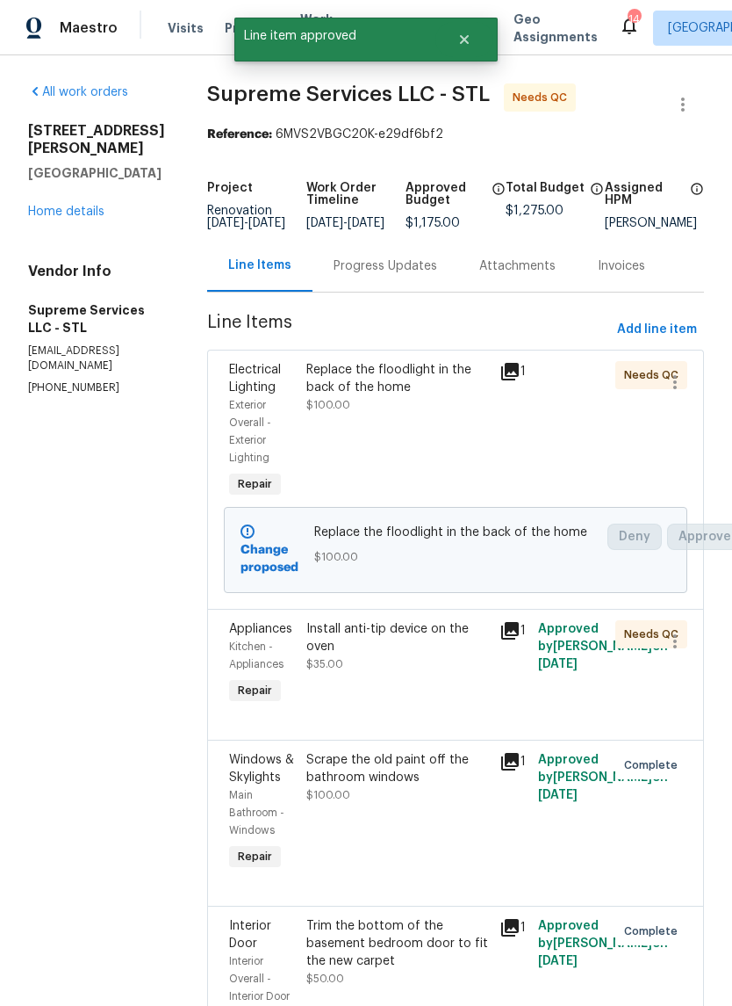
click at [408, 697] on div "Install anti-tip device on the oven $35.00" at bounding box center [397, 664] width 193 height 98
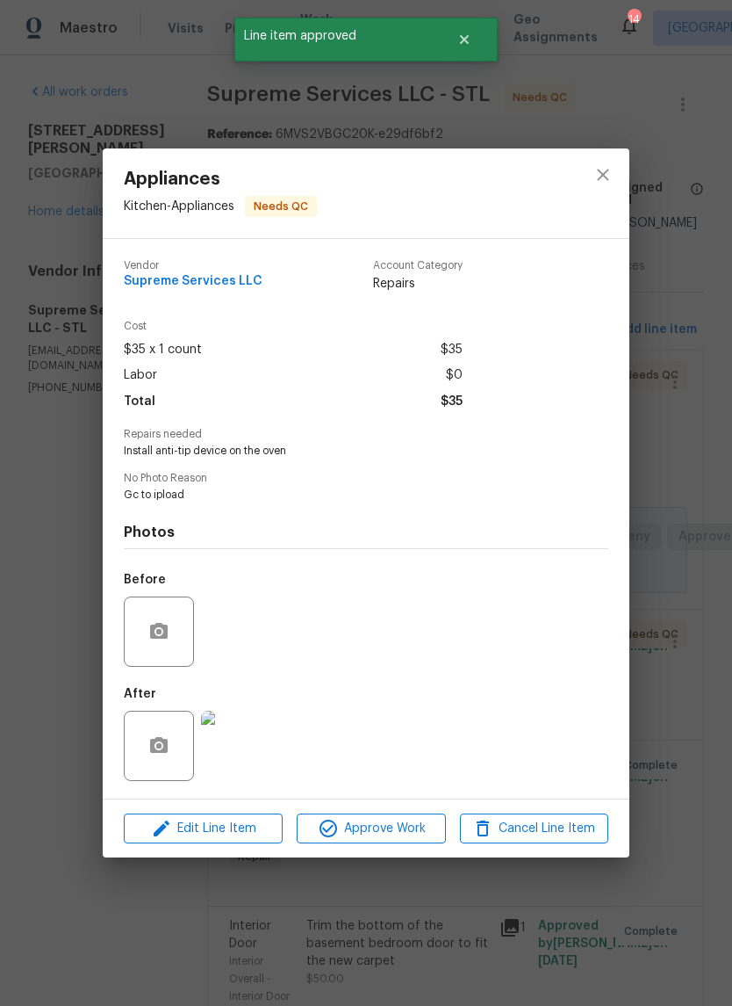
click at [400, 839] on span "Approve Work" at bounding box center [371, 829] width 138 height 22
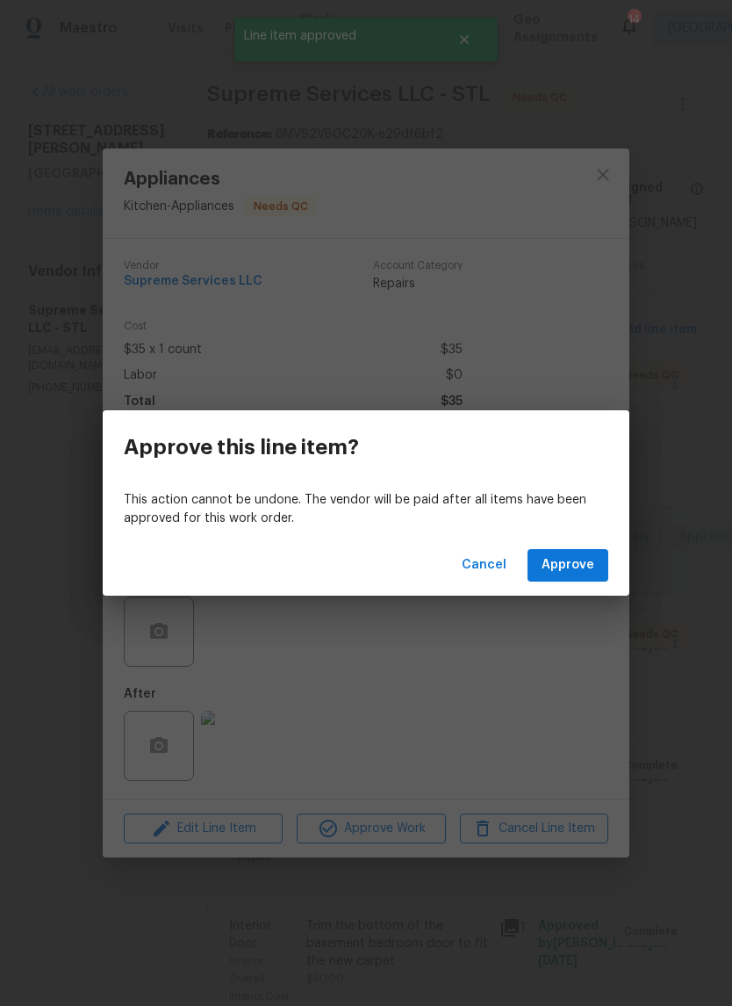
click at [597, 567] on button "Approve" at bounding box center [568, 565] width 81 height 32
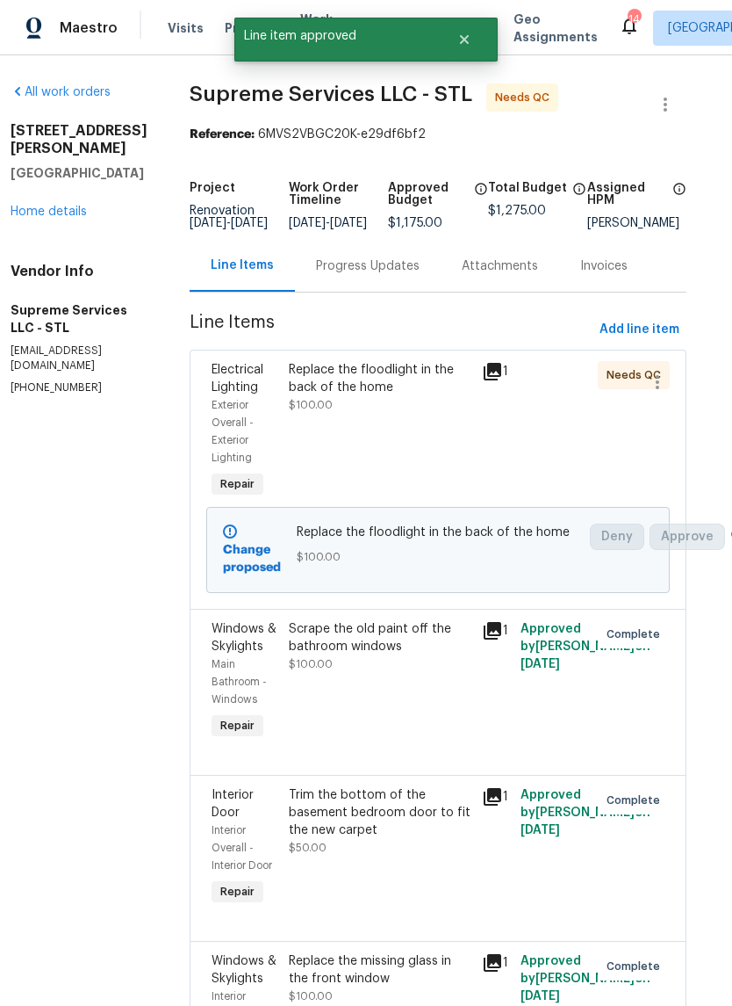
scroll to position [0, 18]
click at [402, 436] on div "Replace the floodlight in the back of the home $100.00" at bounding box center [379, 431] width 193 height 151
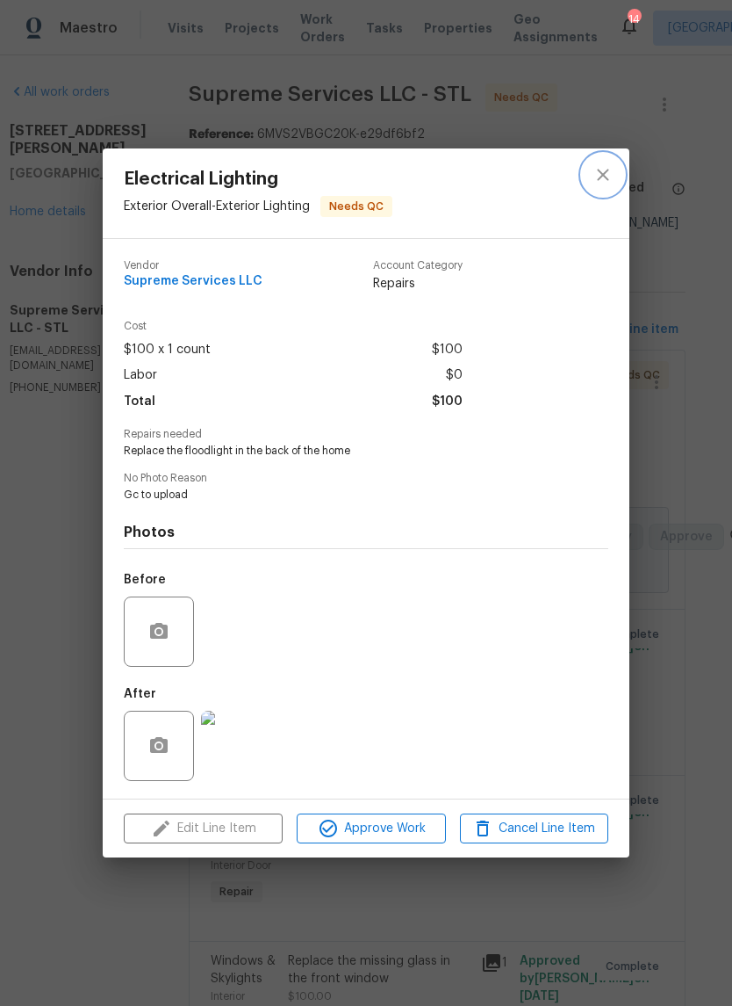
click at [608, 178] on icon "close" at bounding box center [603, 174] width 21 height 21
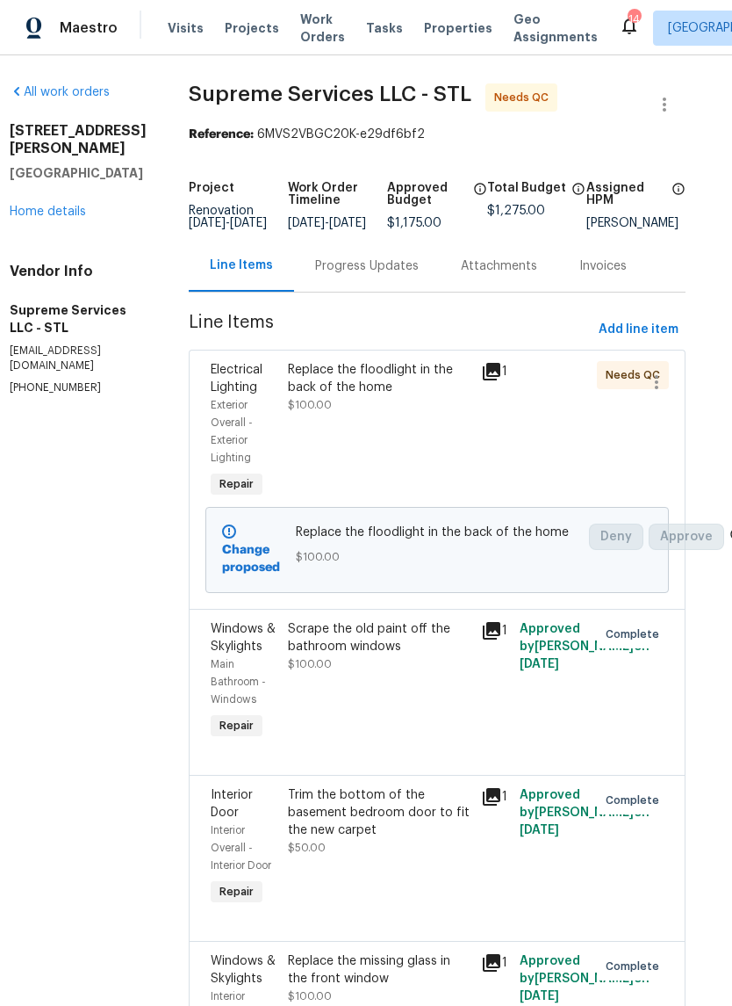
click at [70, 206] on link "Home details" at bounding box center [48, 212] width 76 height 12
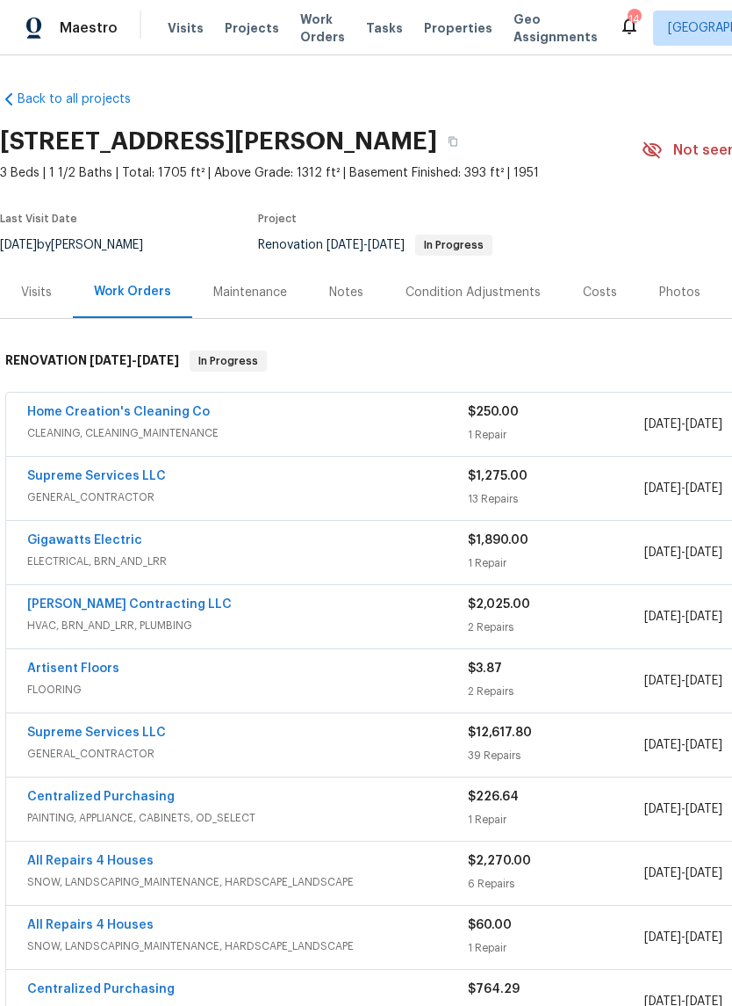
click at [149, 416] on link "Home Creation's Cleaning Co" at bounding box center [118, 412] width 183 height 12
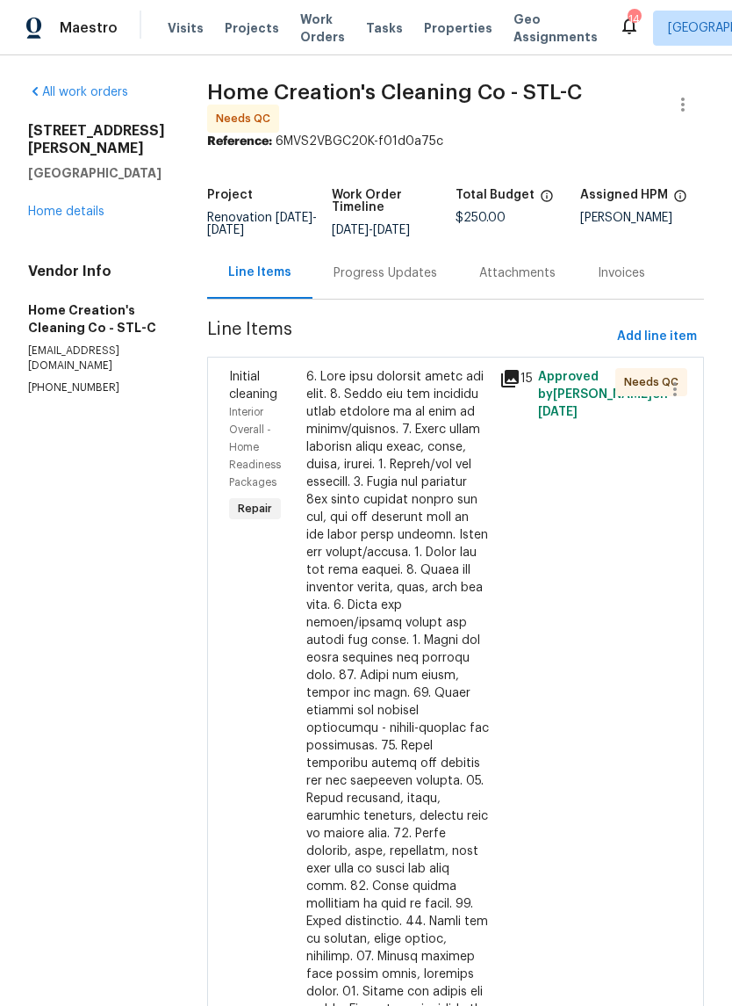
click at [414, 546] on div at bounding box center [398, 789] width 183 height 843
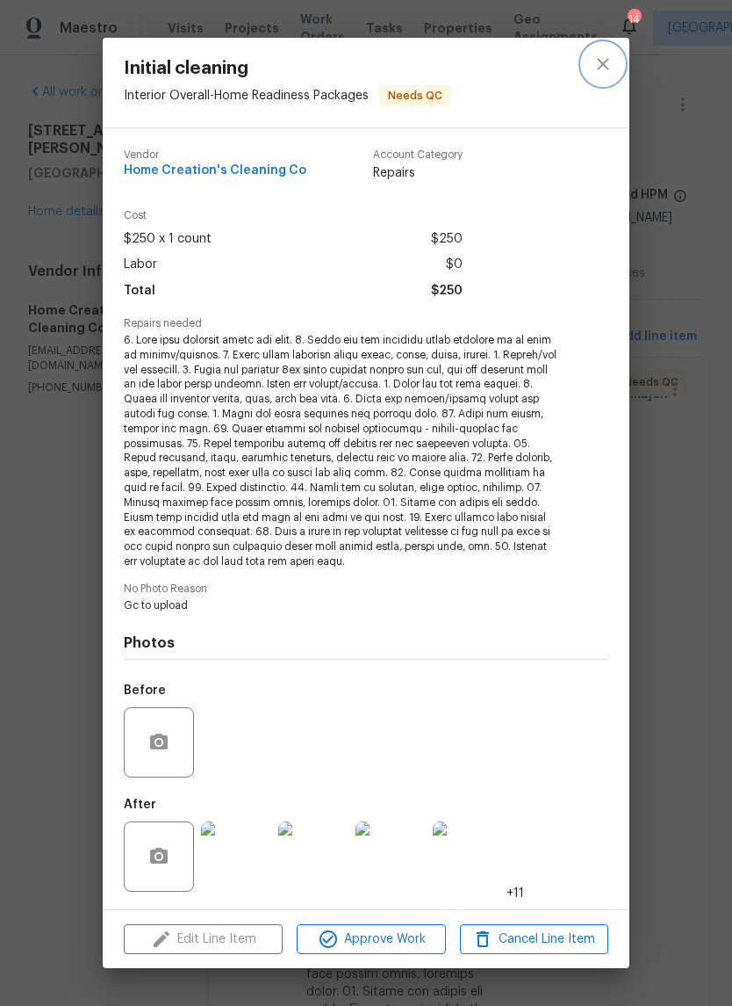
click at [610, 65] on icon "close" at bounding box center [603, 64] width 21 height 21
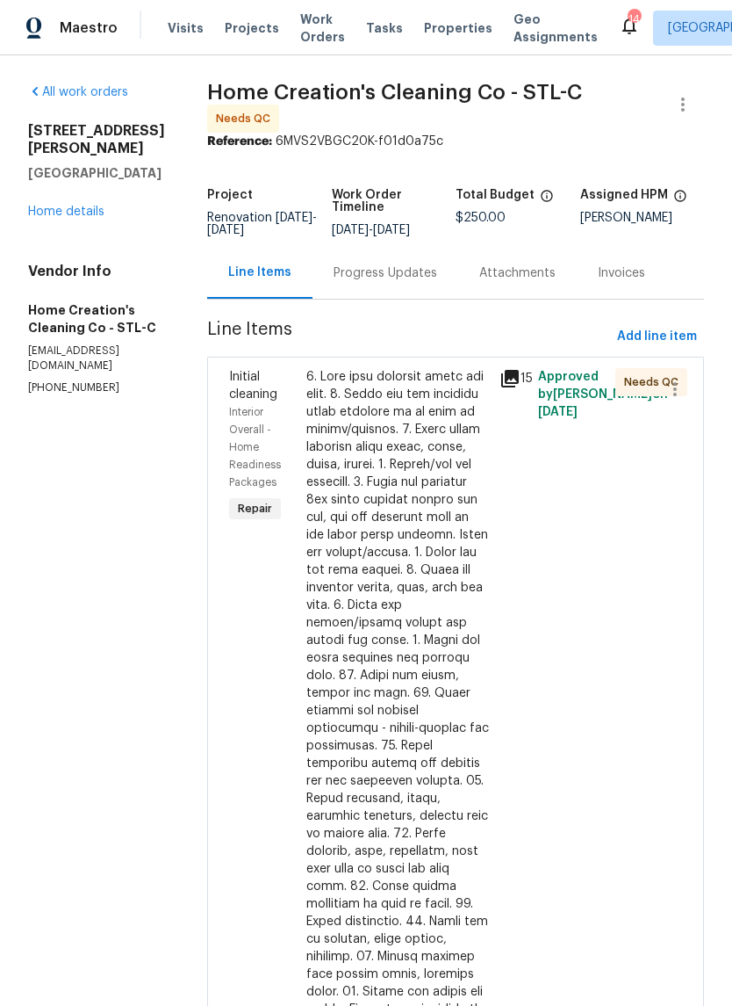
click at [73, 206] on link "Home details" at bounding box center [66, 212] width 76 height 12
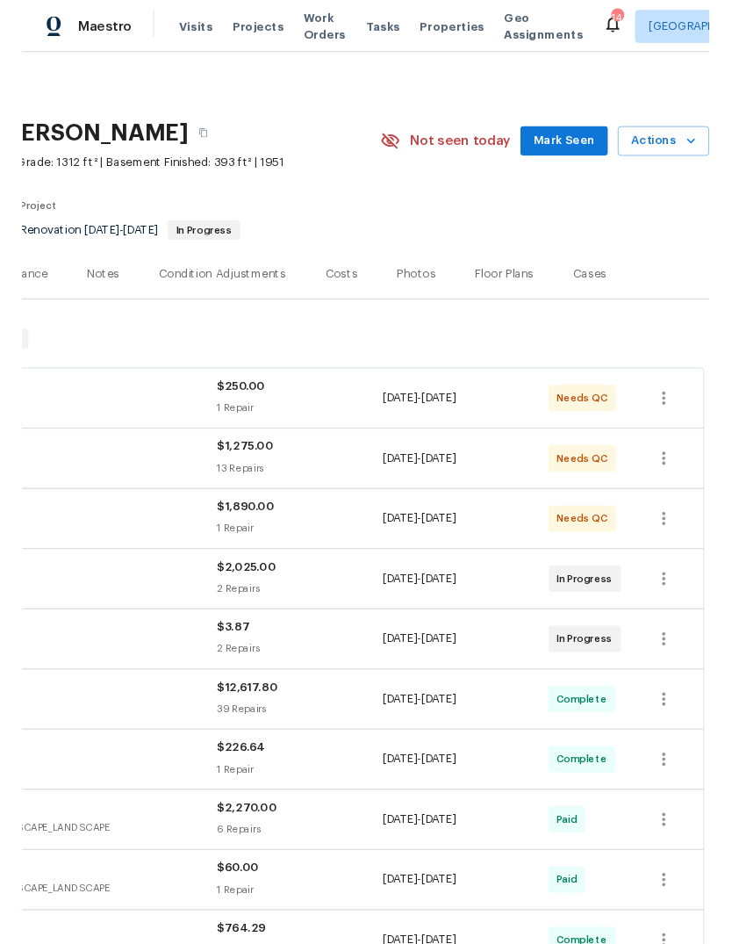
scroll to position [0, 260]
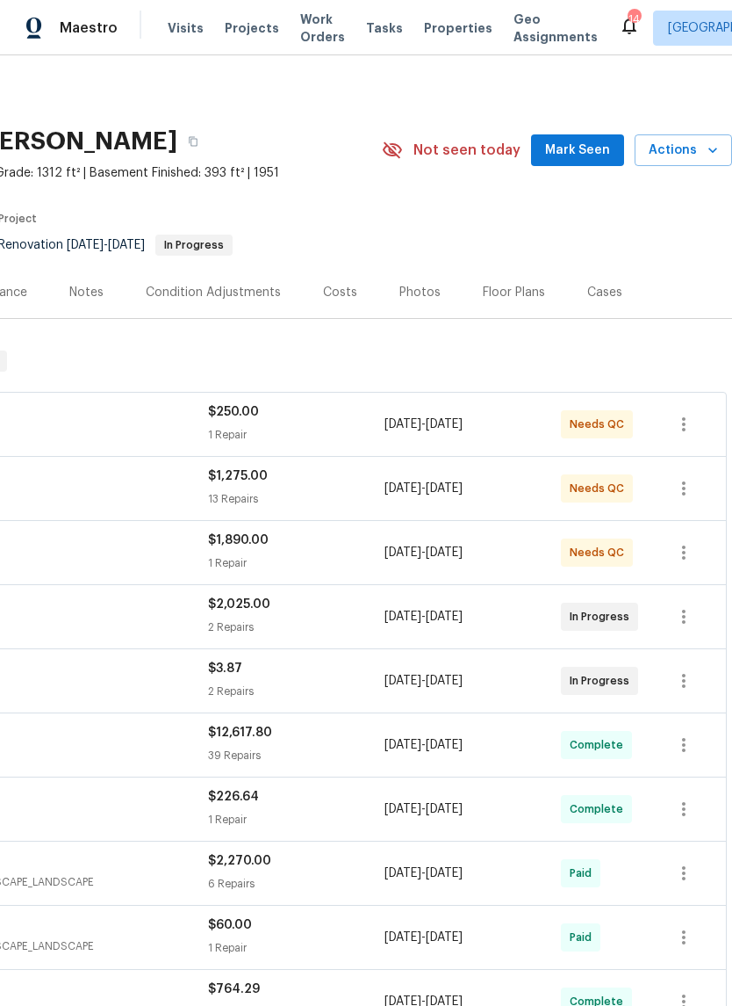
click at [595, 157] on span "Mark Seen" at bounding box center [577, 151] width 65 height 22
